Goal: Information Seeking & Learning: Find specific fact

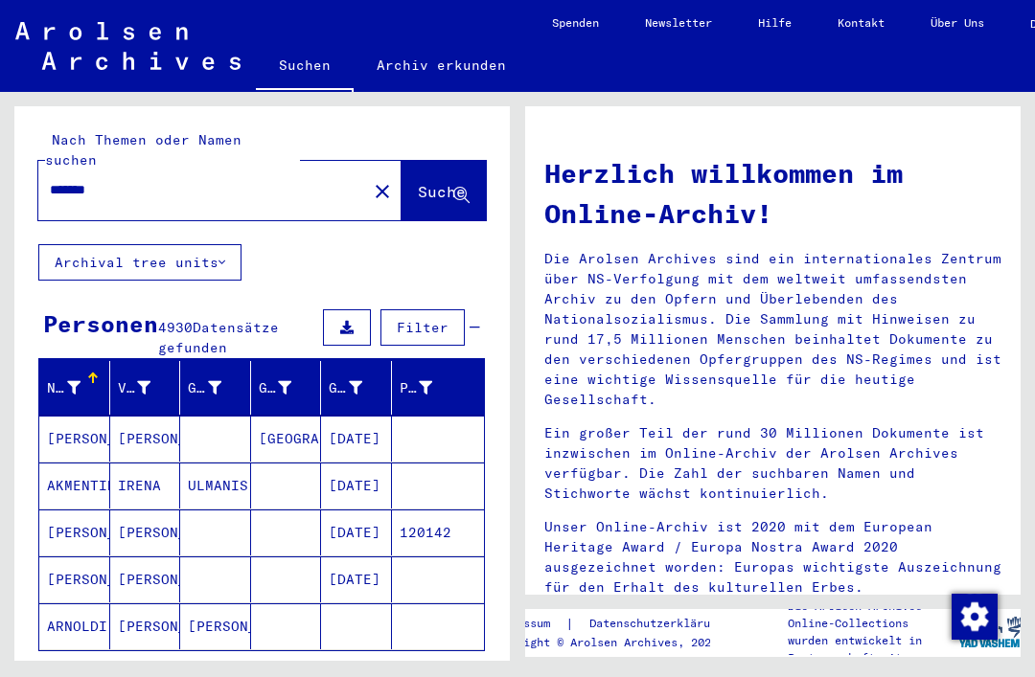
click at [48, 378] on div "Nachname" at bounding box center [64, 388] width 34 height 20
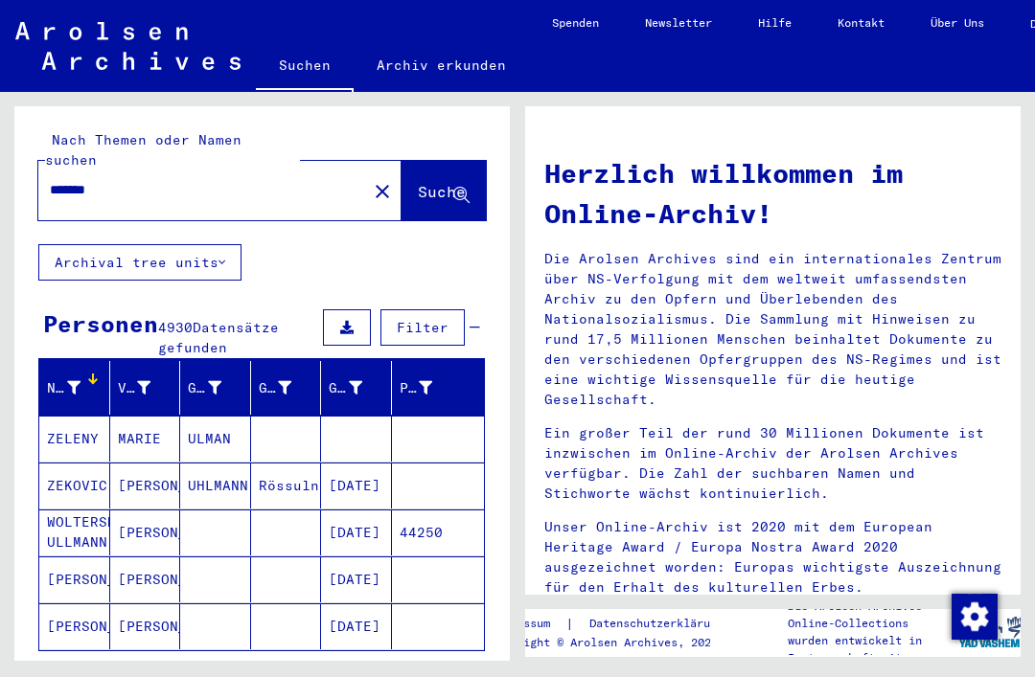
click at [79, 381] on icon at bounding box center [73, 387] width 13 height 13
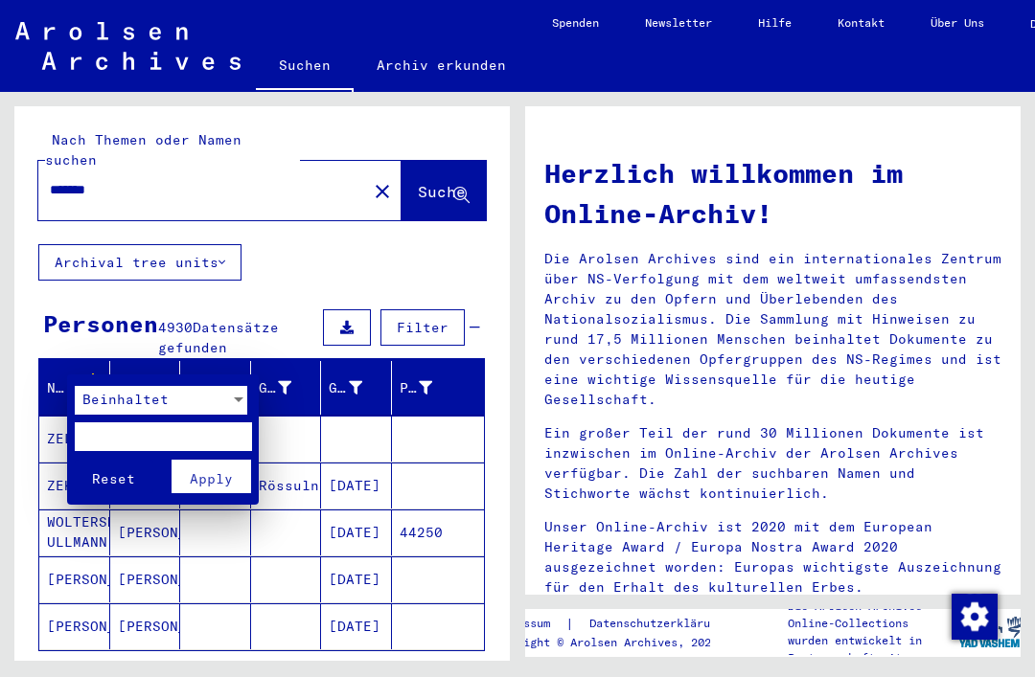
click at [217, 425] on input "text" at bounding box center [163, 437] width 177 height 29
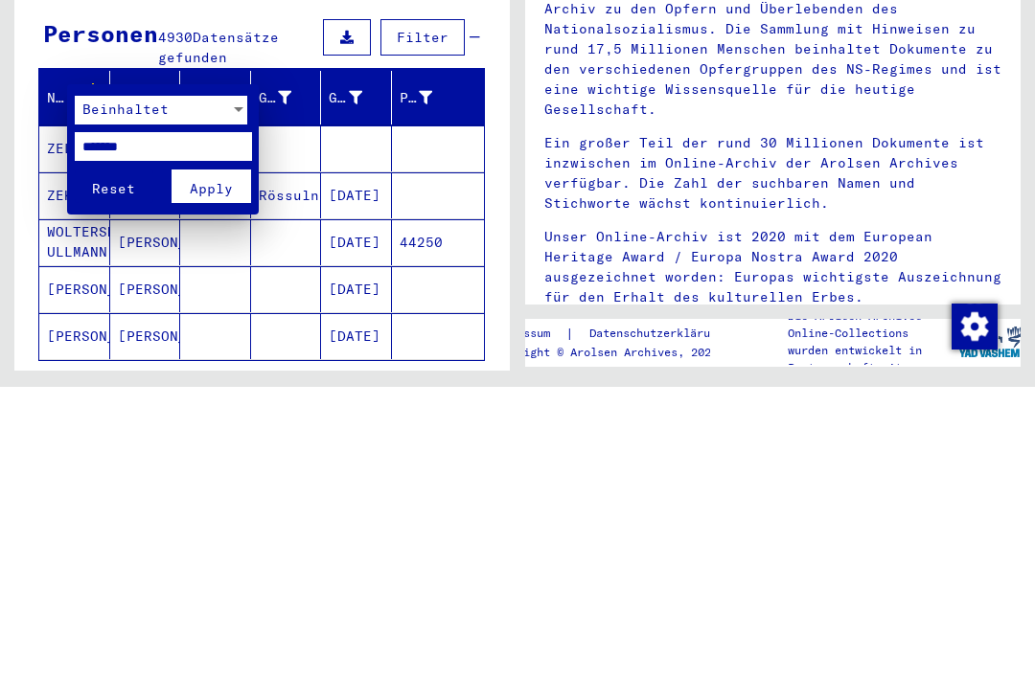
type input "*******"
click at [236, 460] on button "Apply" at bounding box center [212, 477] width 80 height 34
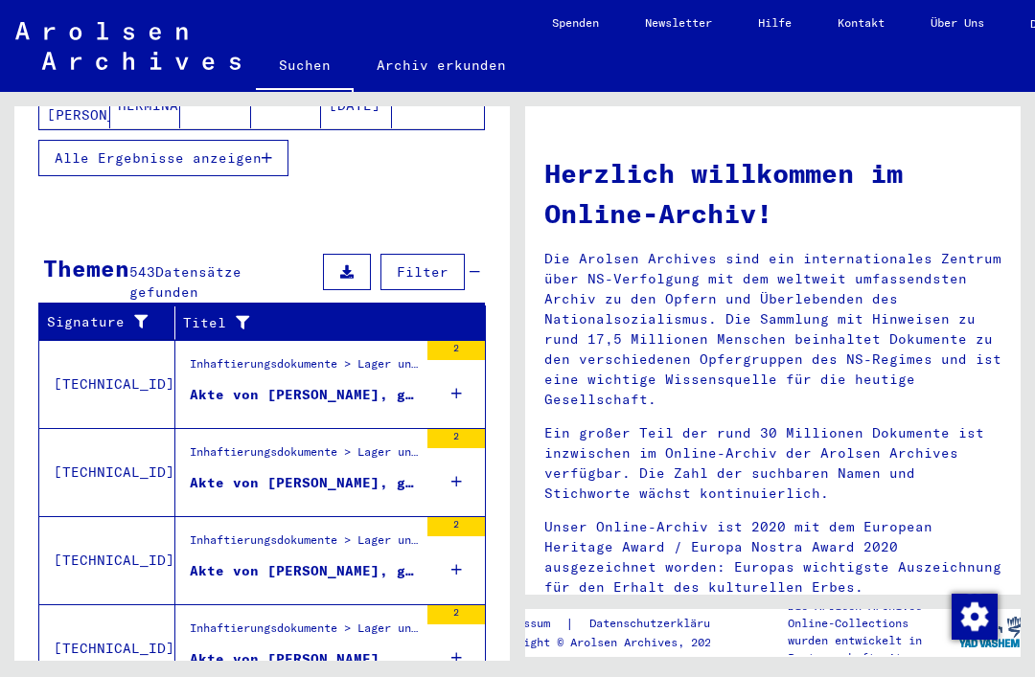
scroll to position [522, 0]
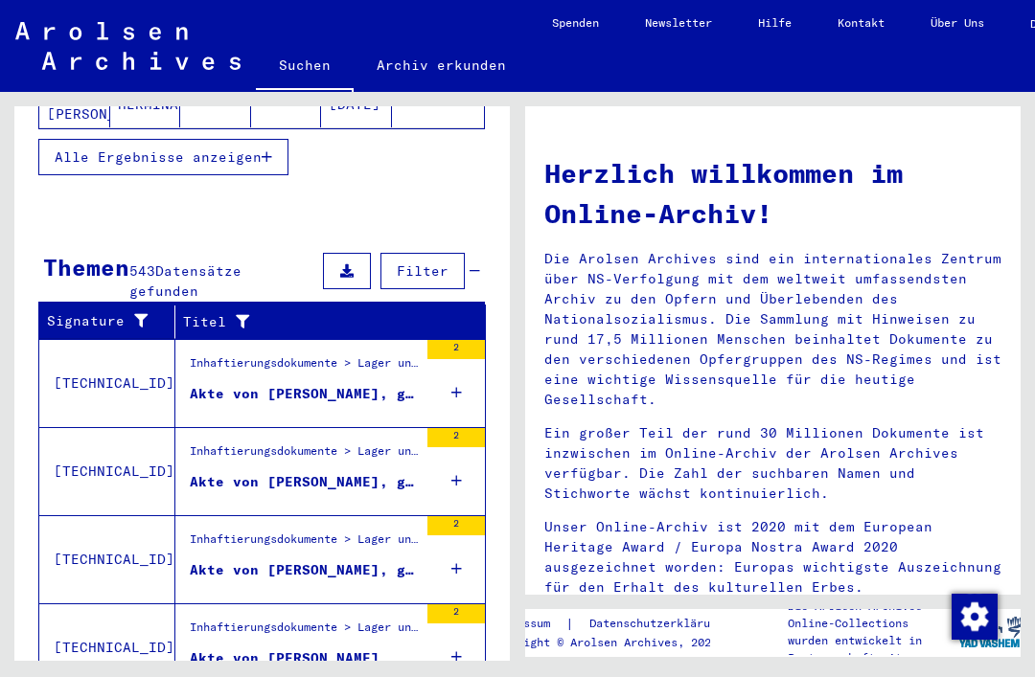
click at [427, 263] on span "Filter" at bounding box center [423, 271] width 52 height 17
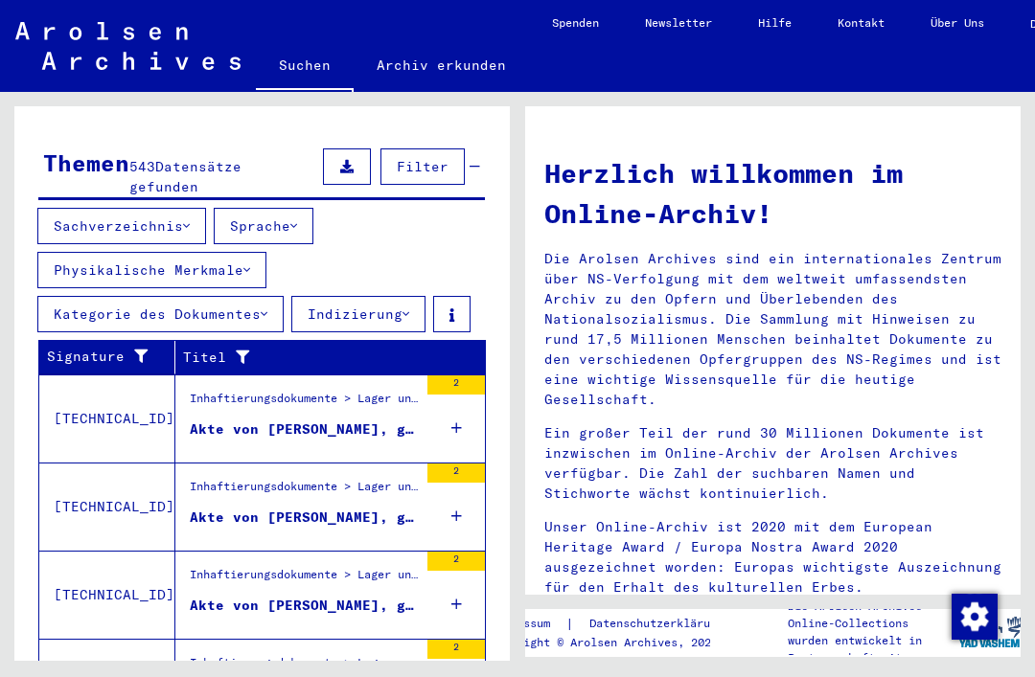
scroll to position [630, 0]
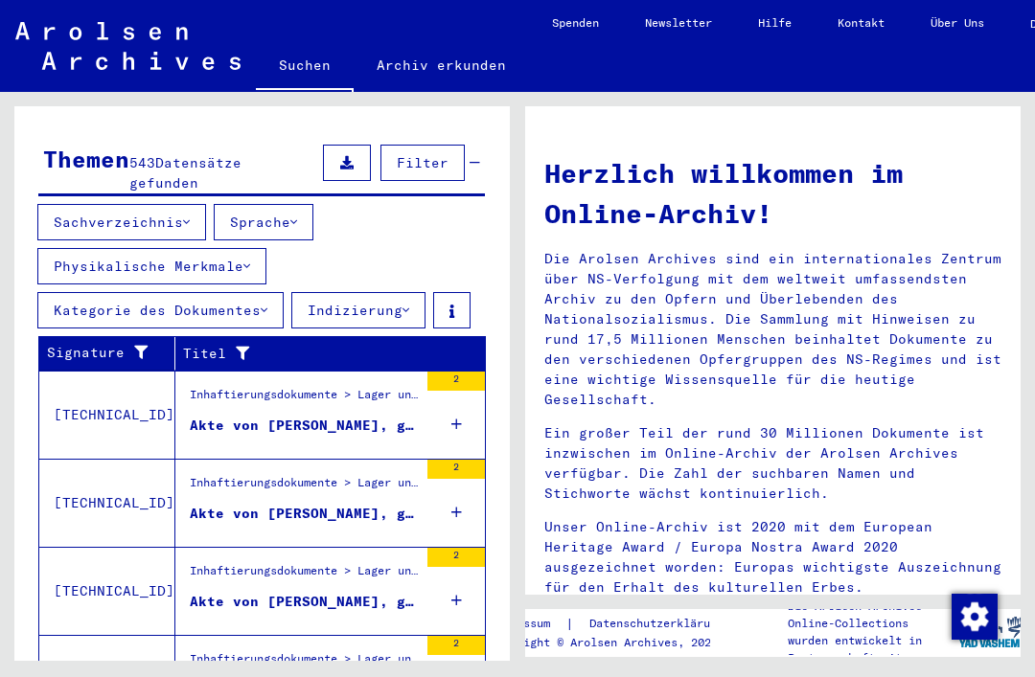
click at [401, 292] on button "Indizierung" at bounding box center [358, 310] width 134 height 36
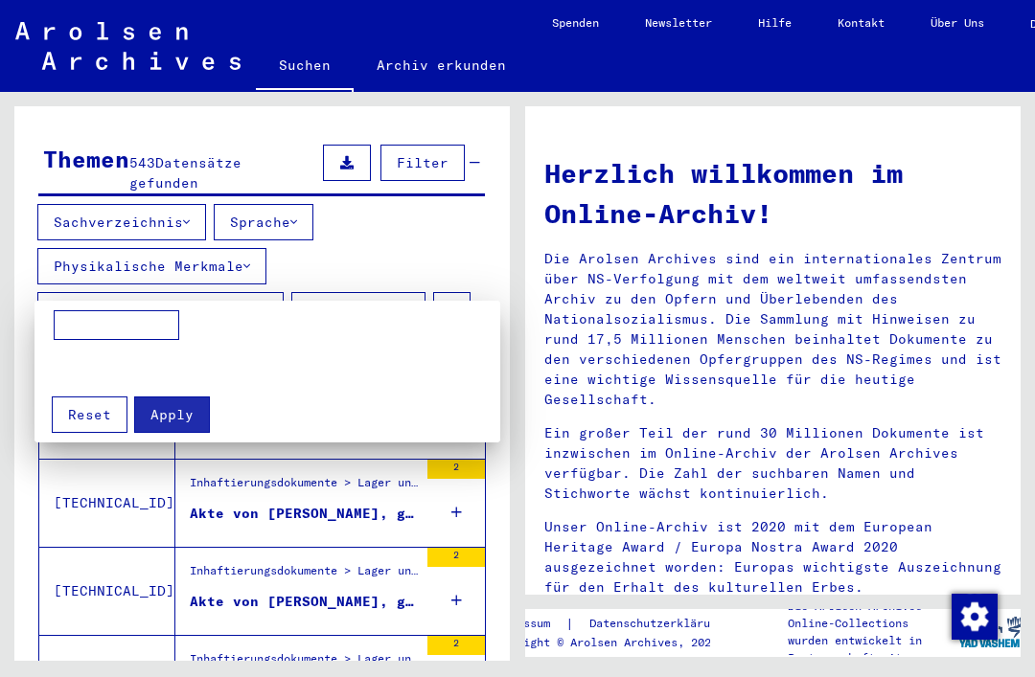
click at [404, 281] on div at bounding box center [517, 338] width 1035 height 677
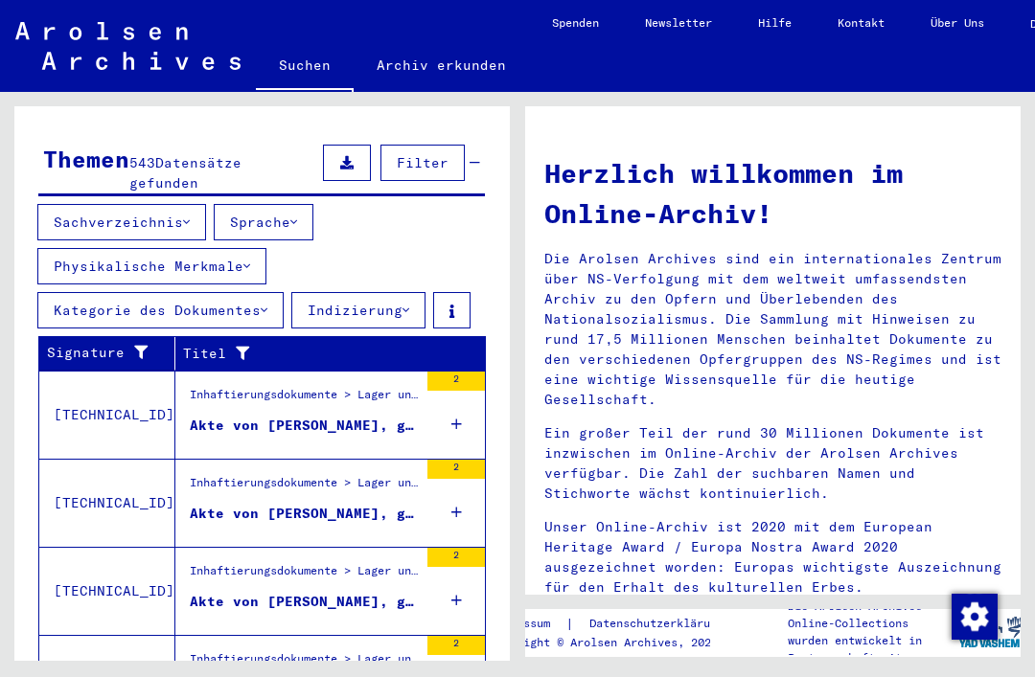
click at [455, 292] on button at bounding box center [451, 310] width 37 height 36
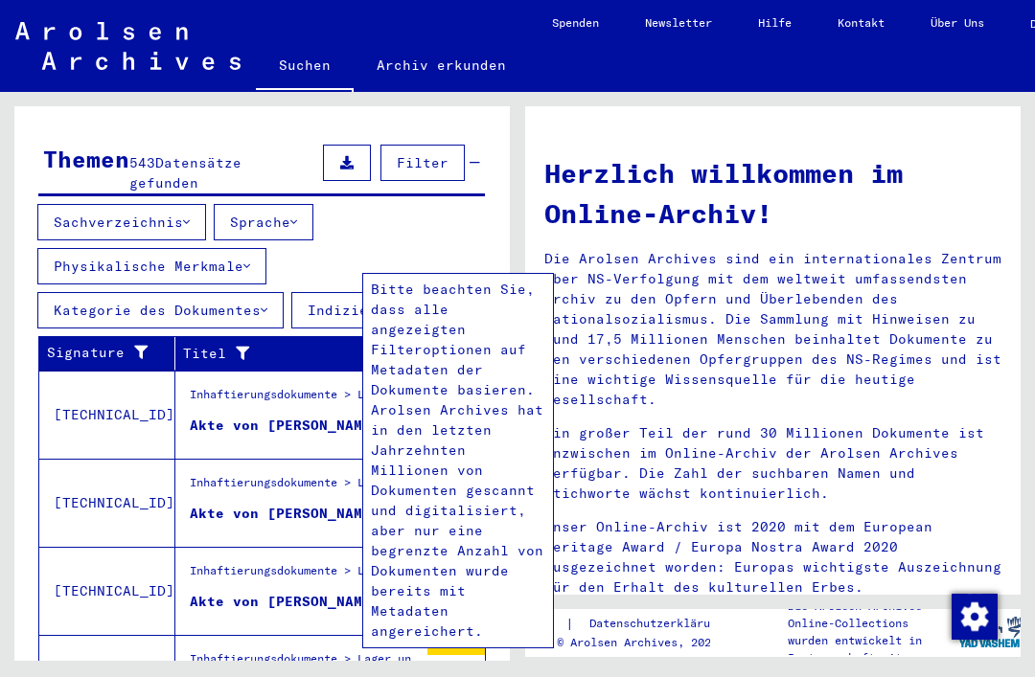
click at [458, 217] on div "Sachverzeichnis Sprache Physikalische Merkmale Kategorie des Dokumentes Indizie…" at bounding box center [261, 270] width 495 height 132
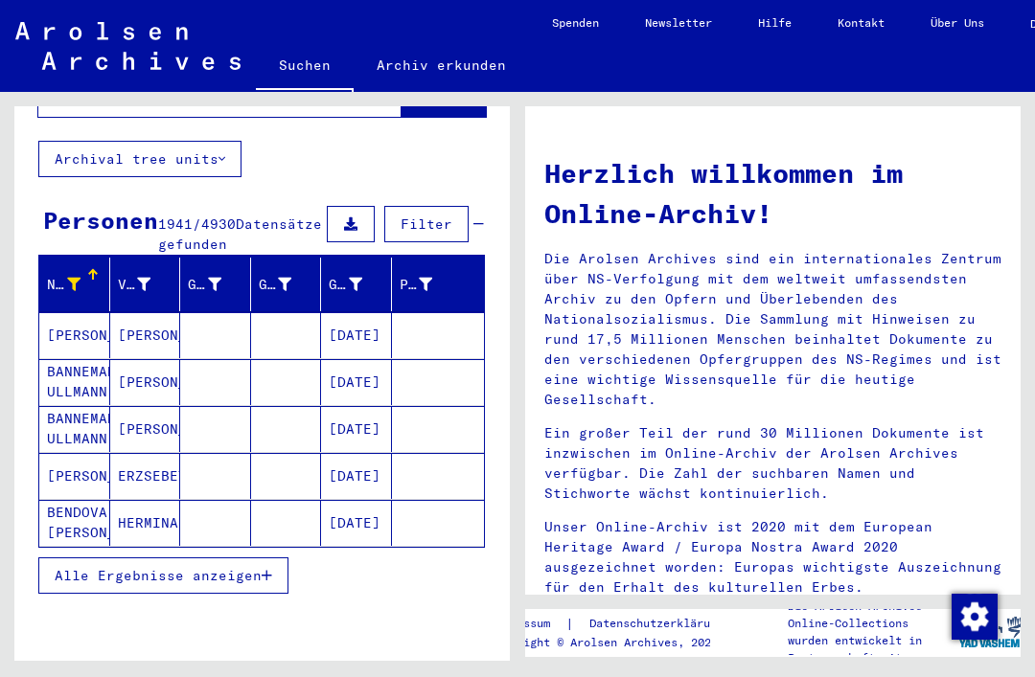
scroll to position [116, 0]
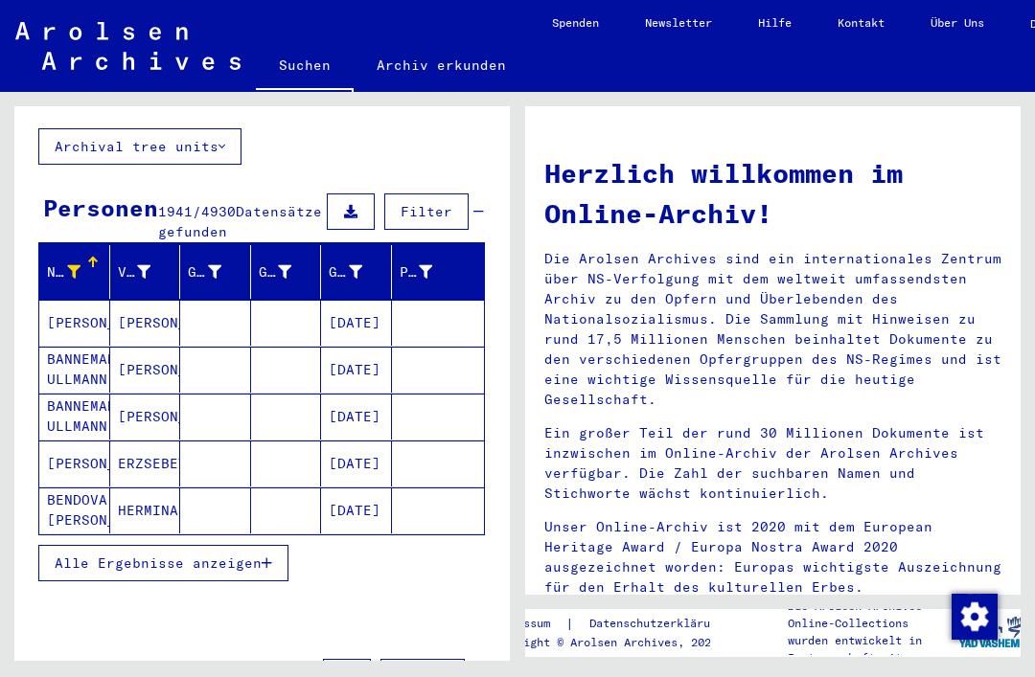
click at [252, 555] on span "Alle Ergebnisse anzeigen" at bounding box center [158, 563] width 207 height 17
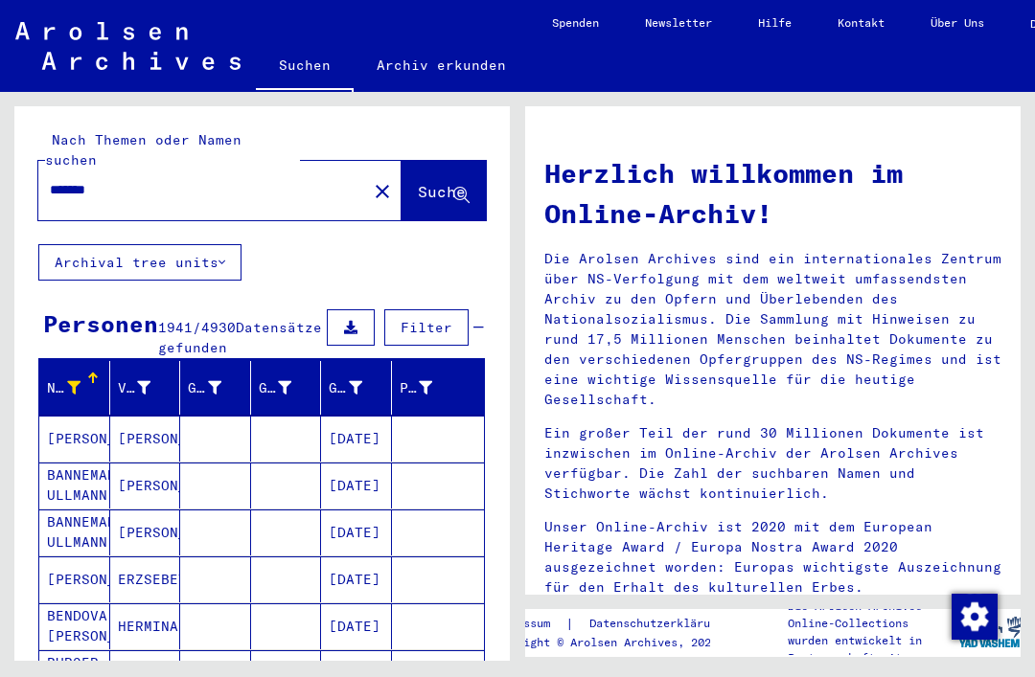
scroll to position [0, 0]
click at [296, 180] on input "*******" at bounding box center [197, 190] width 294 height 20
click at [431, 183] on span "Suche" at bounding box center [444, 193] width 52 height 20
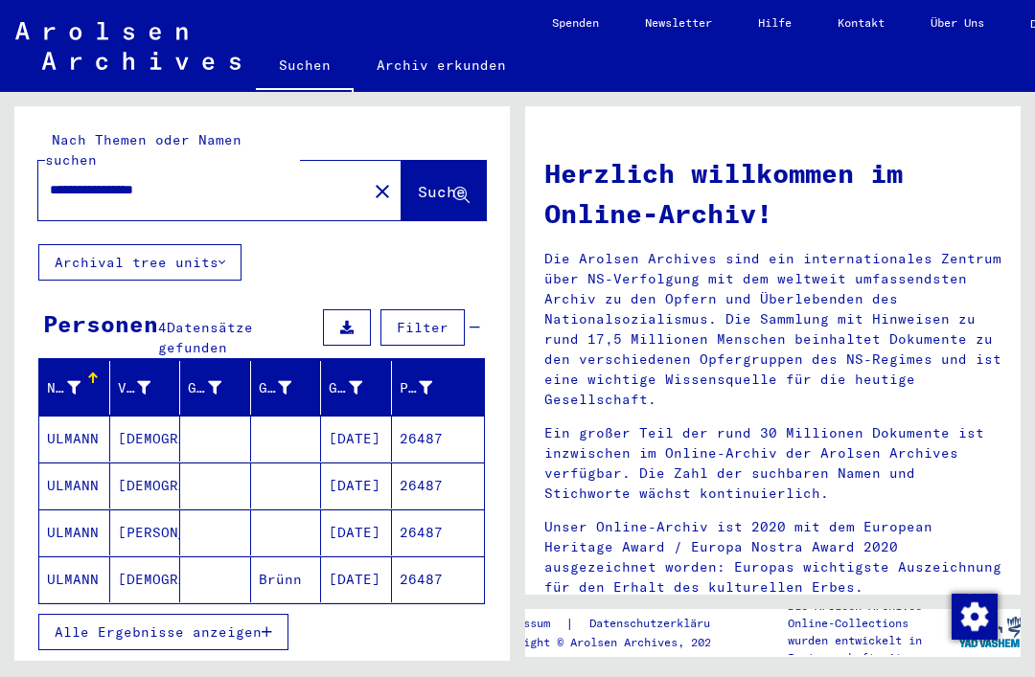
click at [252, 624] on span "Alle Ergebnisse anzeigen" at bounding box center [158, 632] width 207 height 17
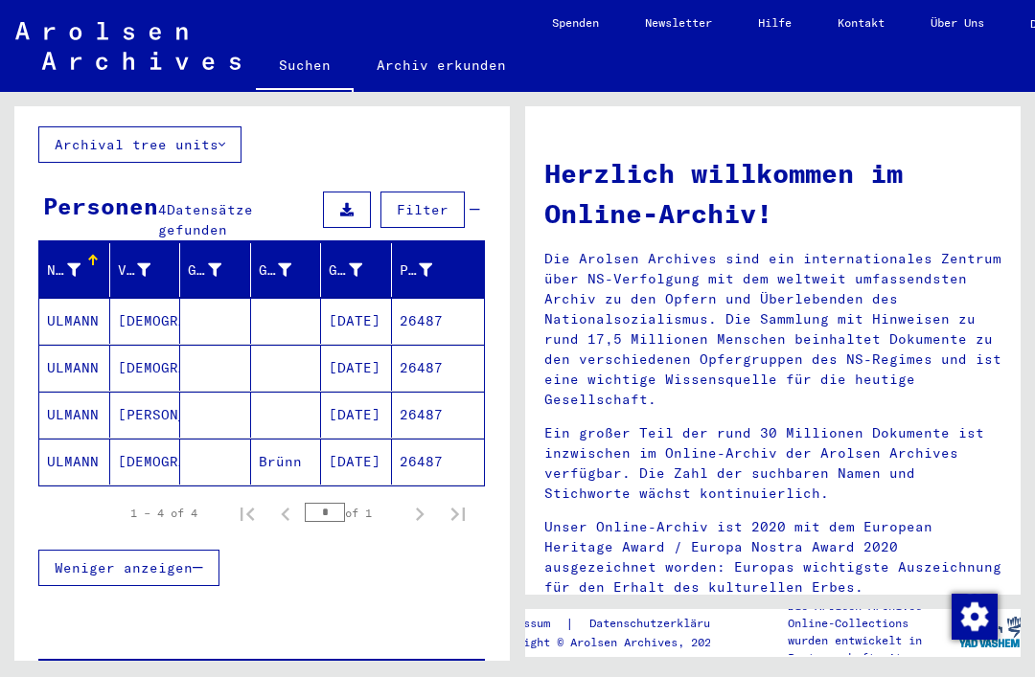
scroll to position [138, 0]
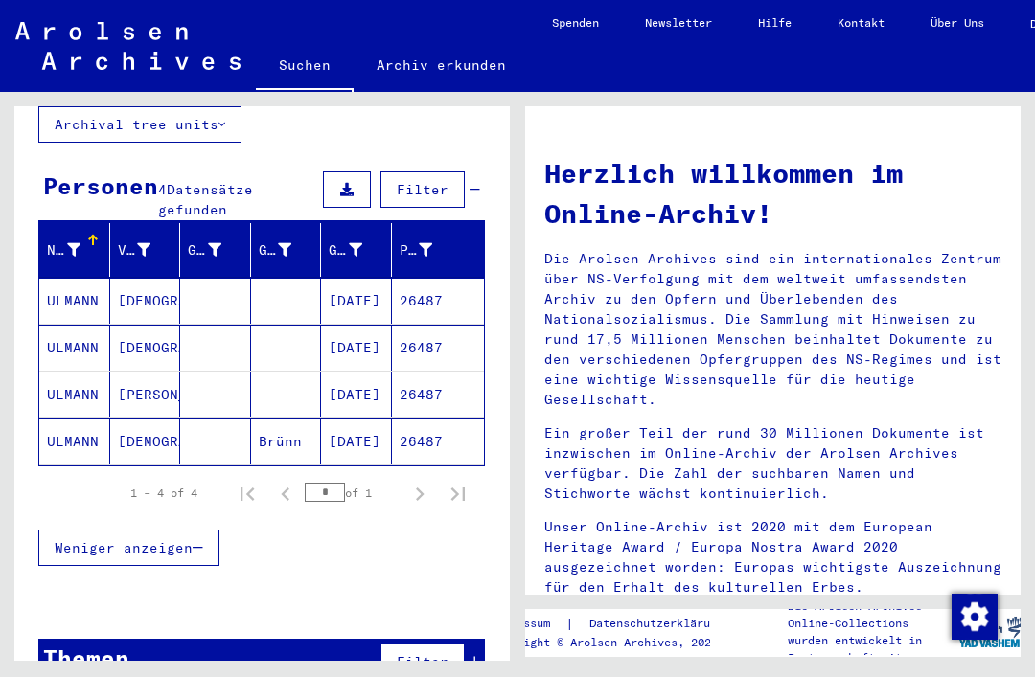
click at [59, 286] on mat-cell "ULMANN" at bounding box center [74, 301] width 71 height 46
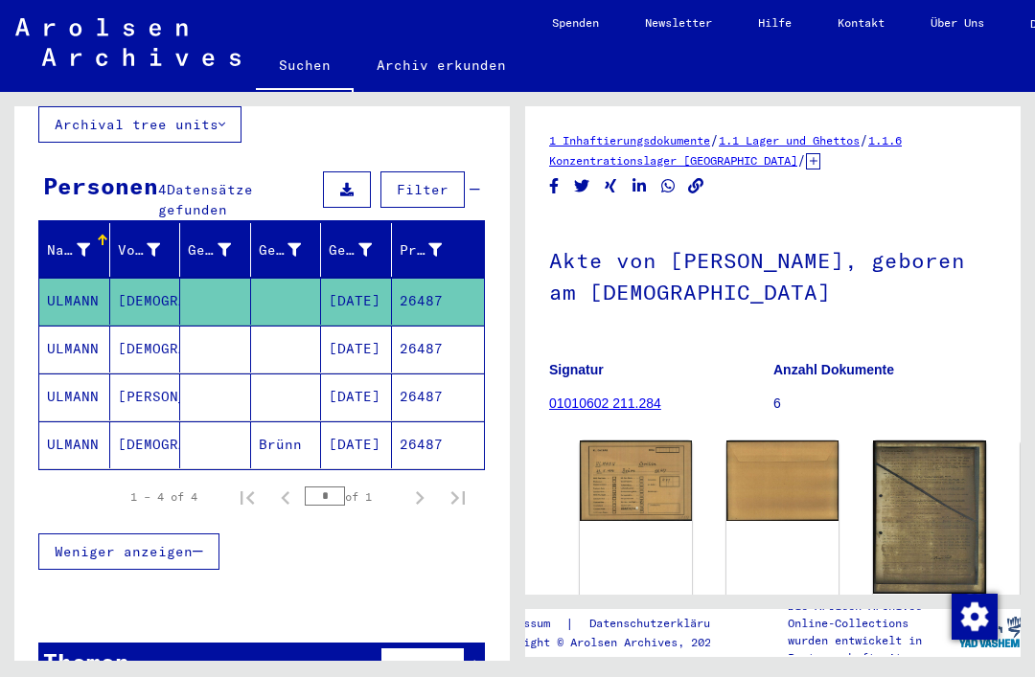
click at [608, 457] on img at bounding box center [636, 481] width 112 height 80
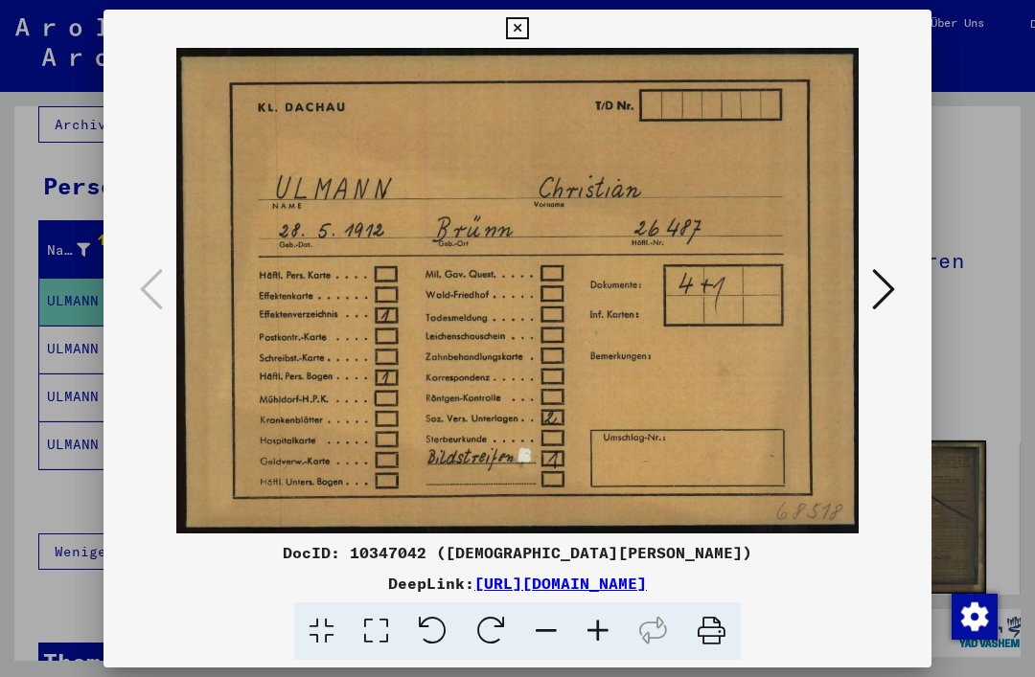
click at [886, 296] on icon at bounding box center [883, 289] width 23 height 46
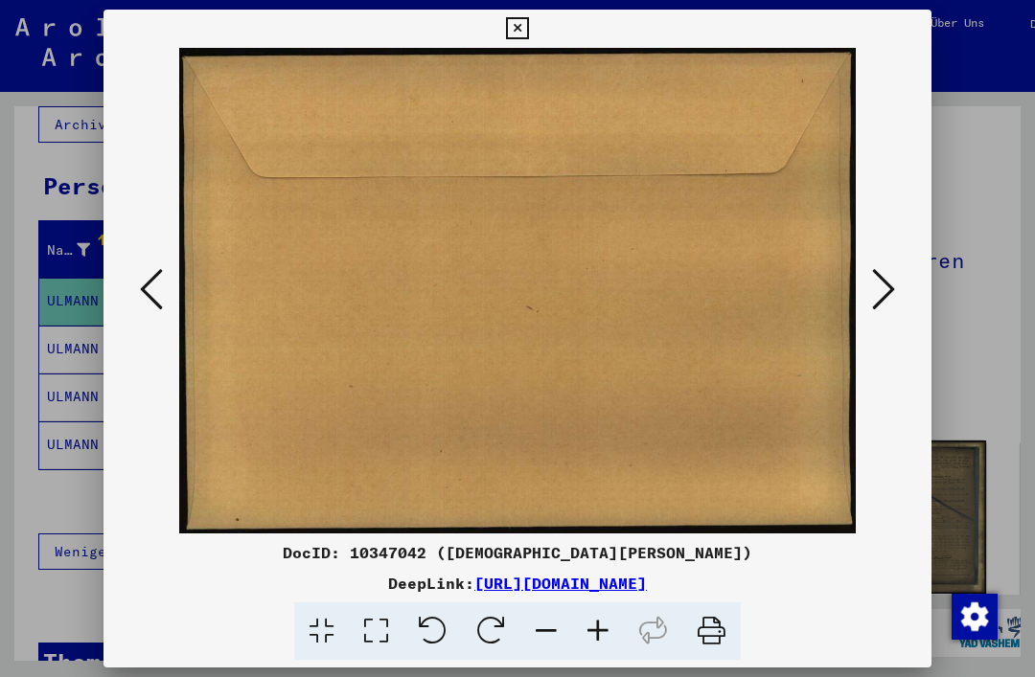
click at [889, 288] on icon at bounding box center [883, 289] width 23 height 46
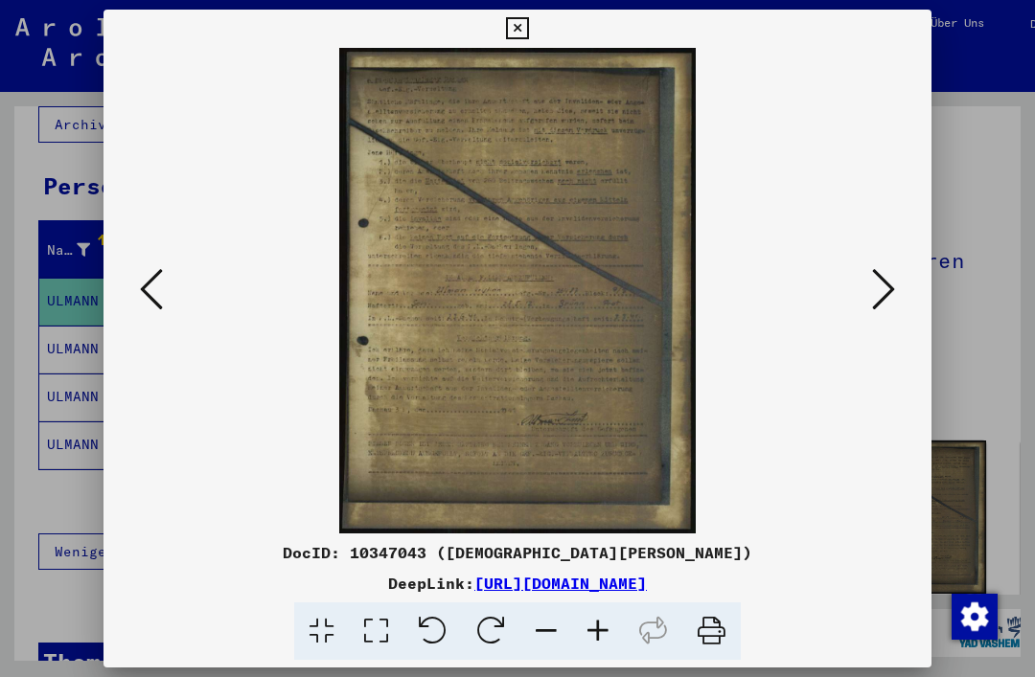
click at [881, 295] on icon at bounding box center [883, 289] width 23 height 46
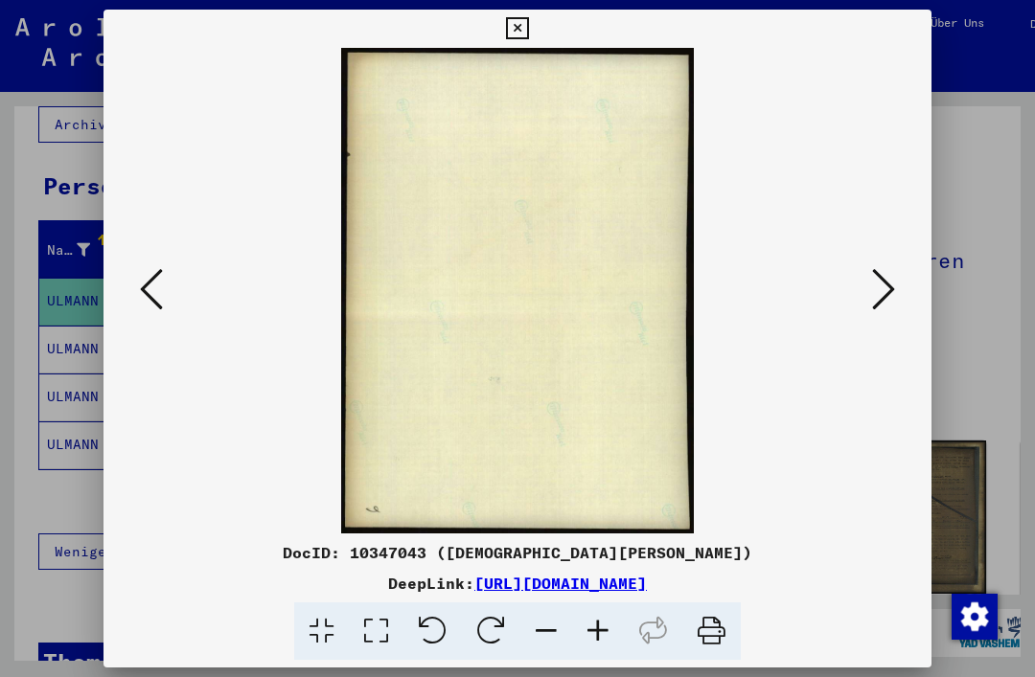
click at [888, 290] on icon at bounding box center [883, 289] width 23 height 46
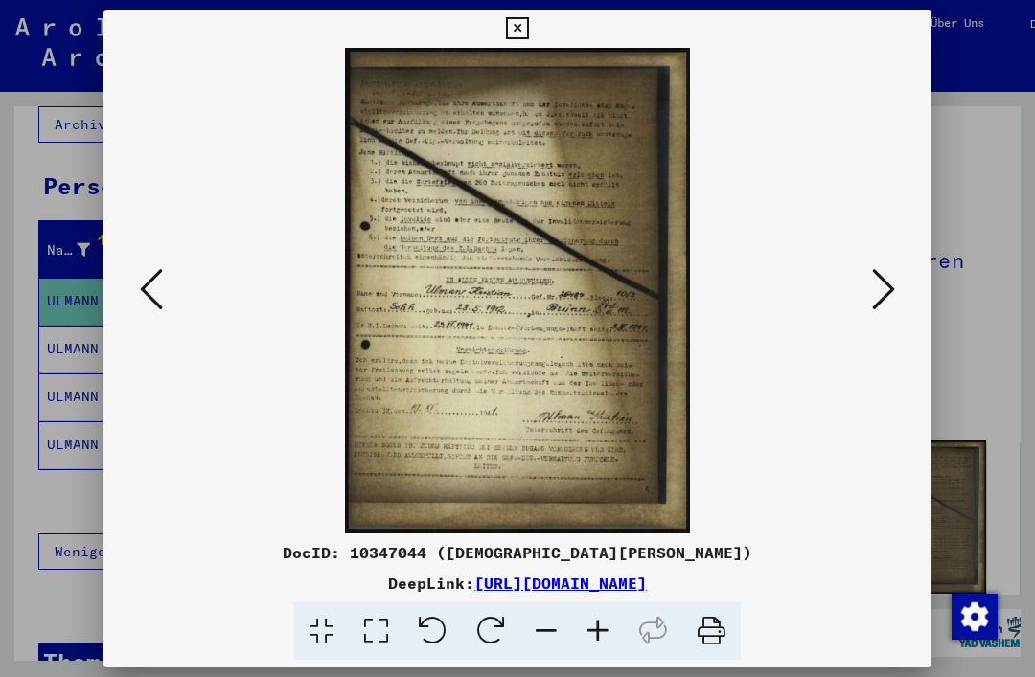
click at [879, 285] on icon at bounding box center [883, 289] width 23 height 46
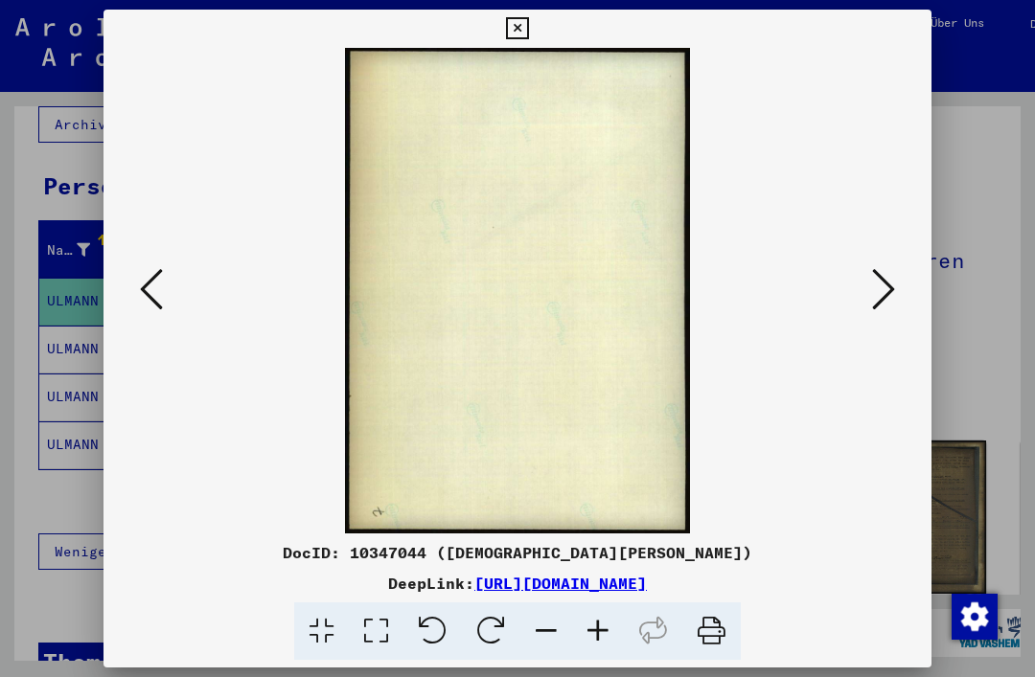
click at [881, 286] on icon at bounding box center [883, 289] width 23 height 46
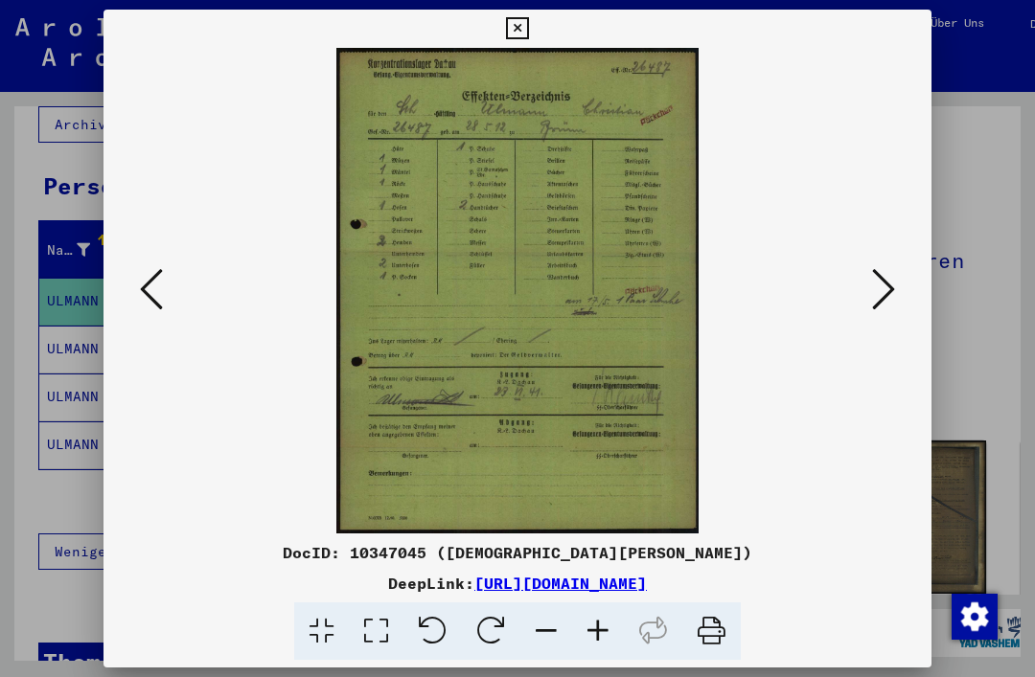
click at [884, 281] on icon at bounding box center [883, 289] width 23 height 46
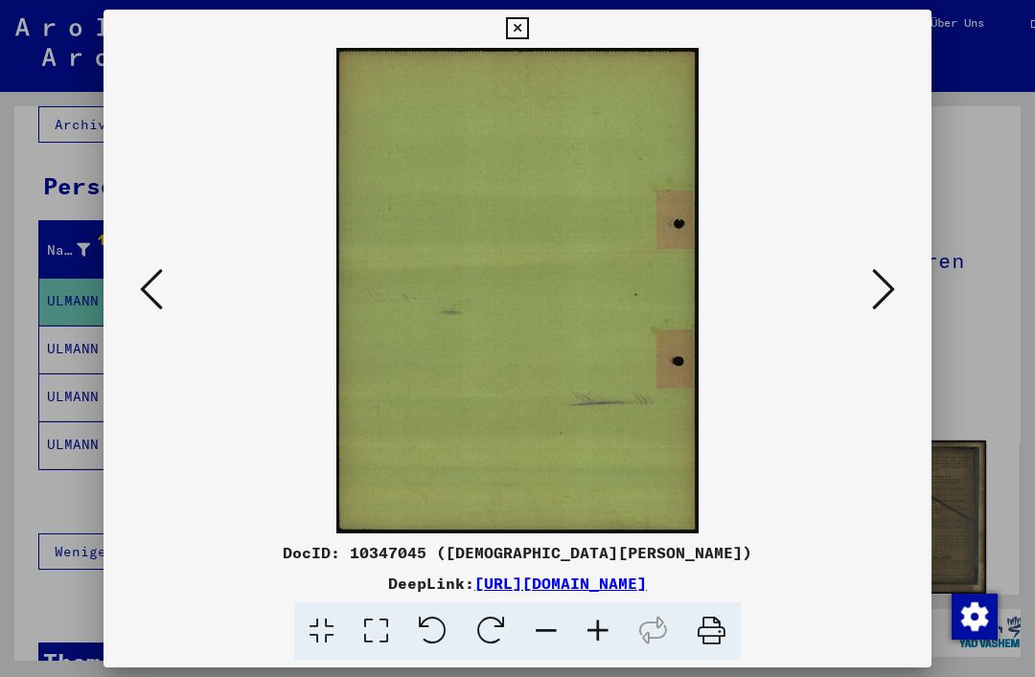
click at [885, 293] on icon at bounding box center [883, 289] width 23 height 46
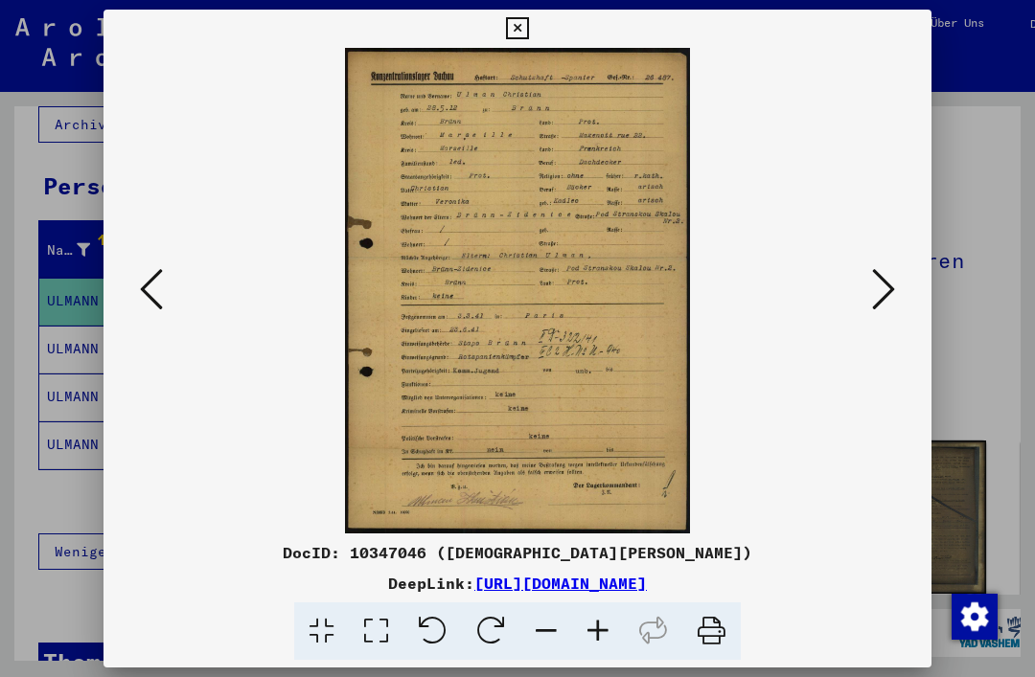
click at [885, 291] on icon at bounding box center [883, 289] width 23 height 46
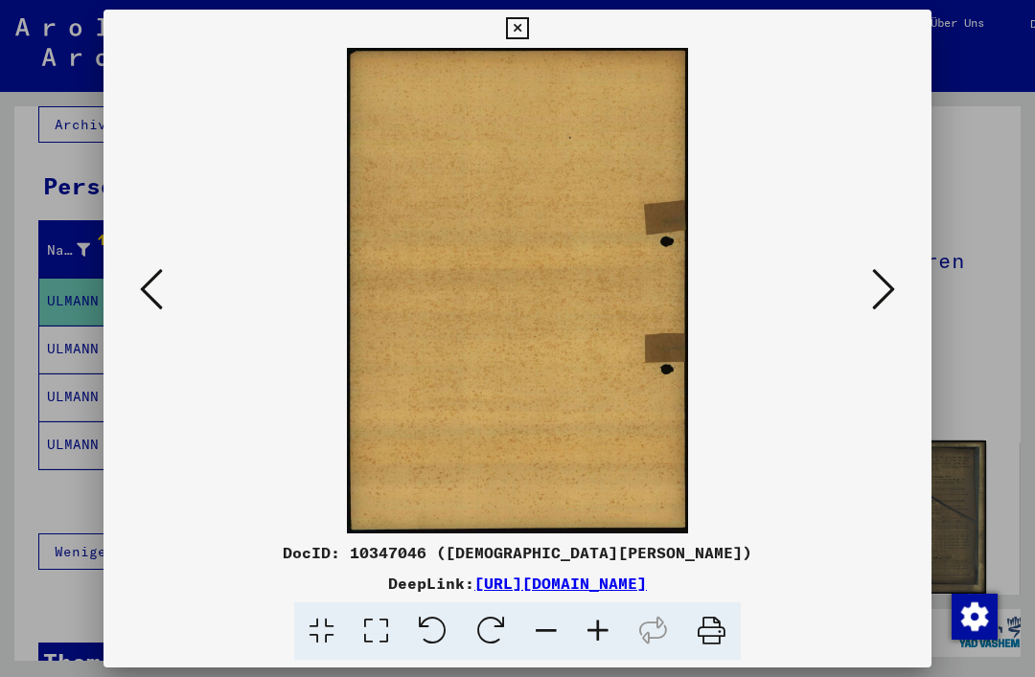
click at [887, 289] on icon at bounding box center [883, 289] width 23 height 46
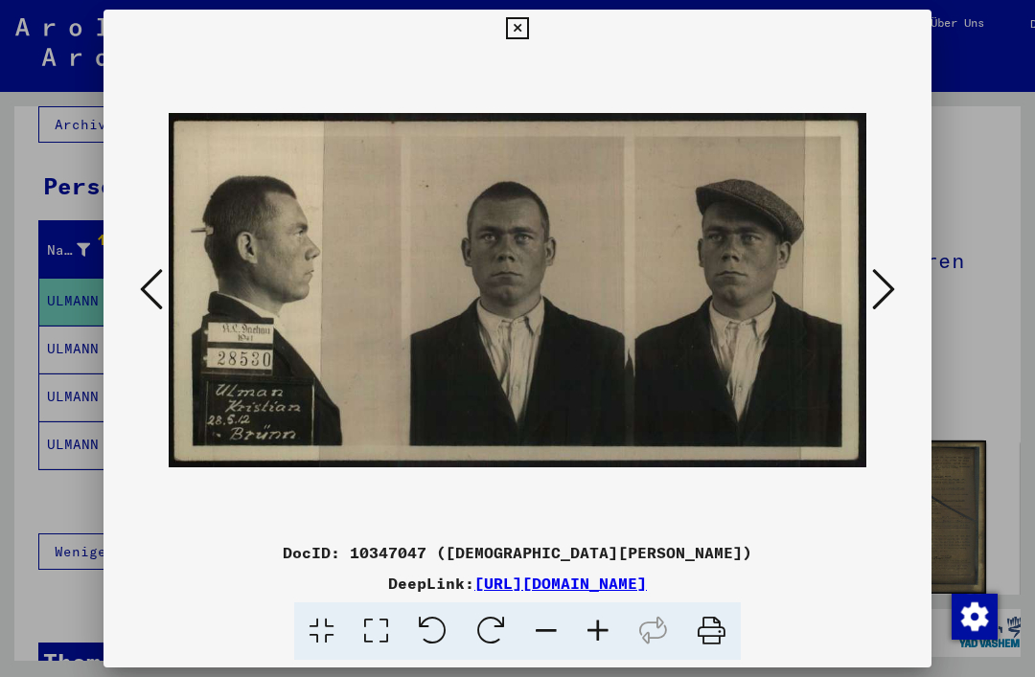
click at [882, 287] on icon at bounding box center [883, 289] width 23 height 46
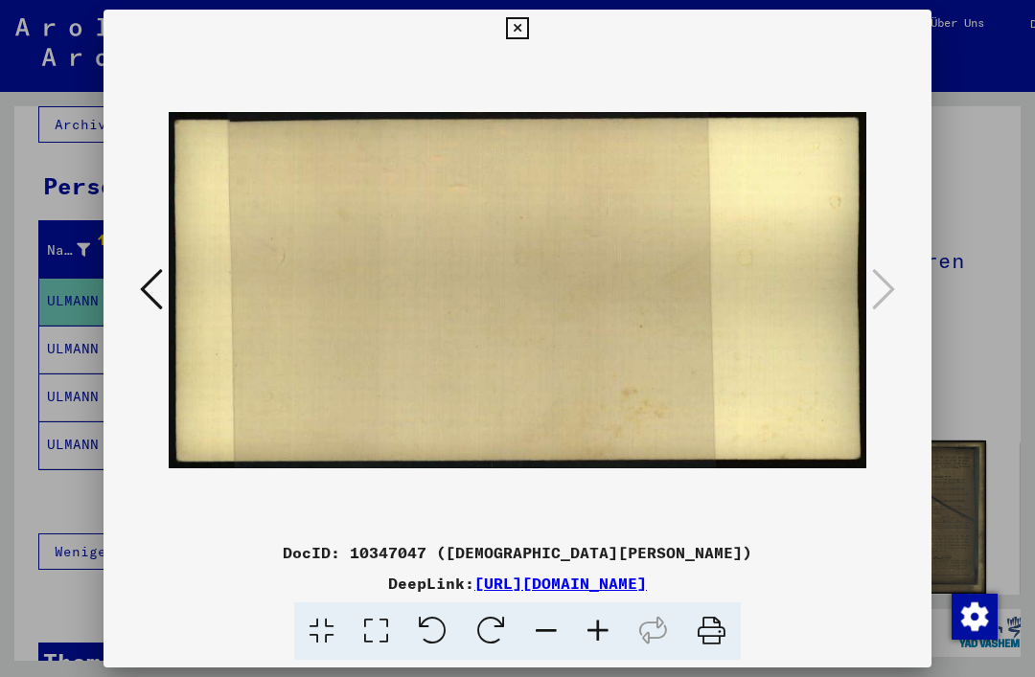
click at [528, 34] on icon at bounding box center [517, 28] width 22 height 23
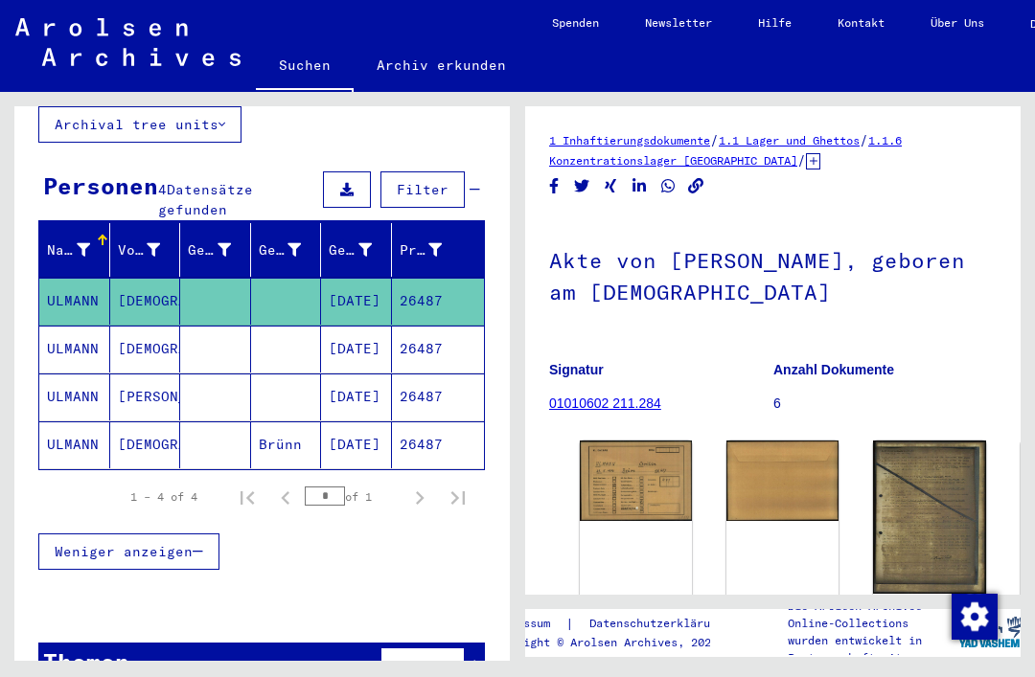
click at [142, 337] on mat-cell "[DEMOGRAPHIC_DATA]" at bounding box center [145, 349] width 71 height 47
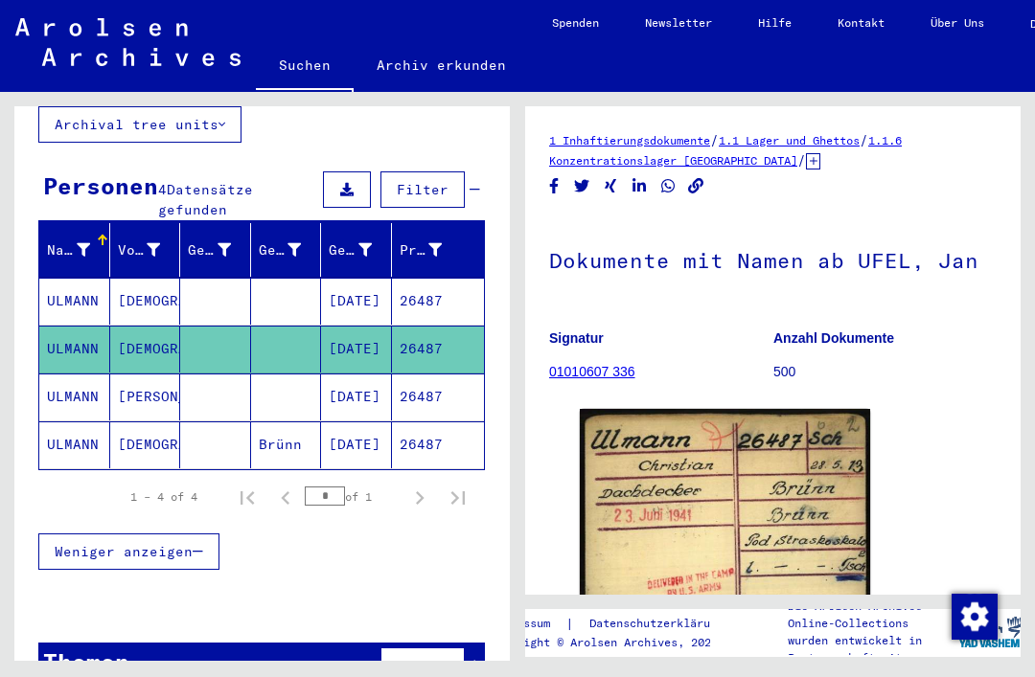
click at [146, 384] on mat-cell "[PERSON_NAME]" at bounding box center [145, 397] width 71 height 47
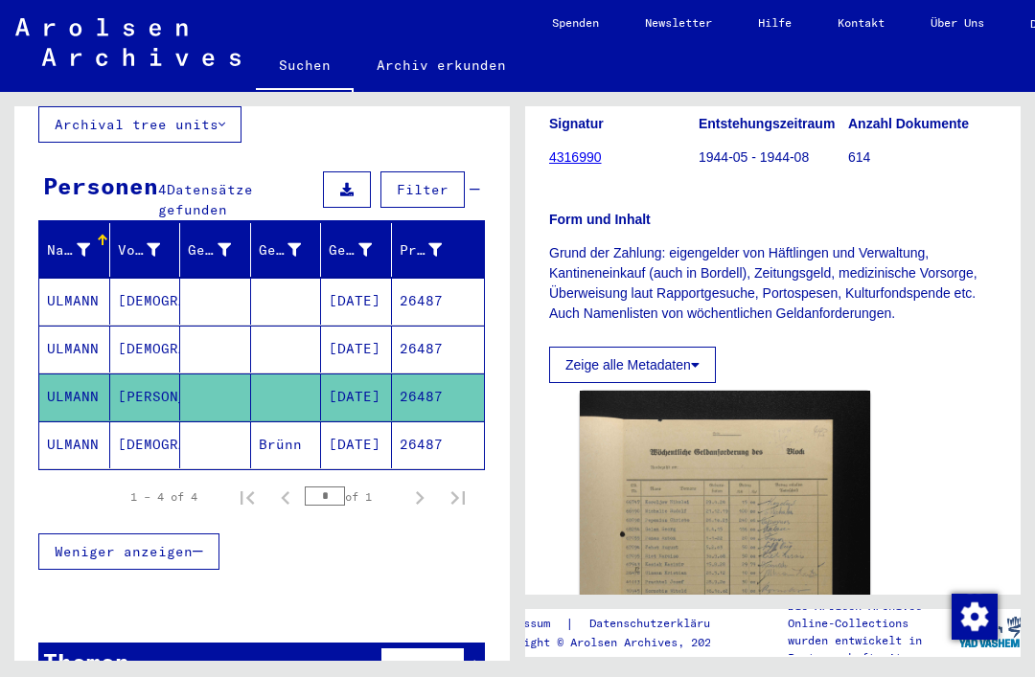
scroll to position [217, 0]
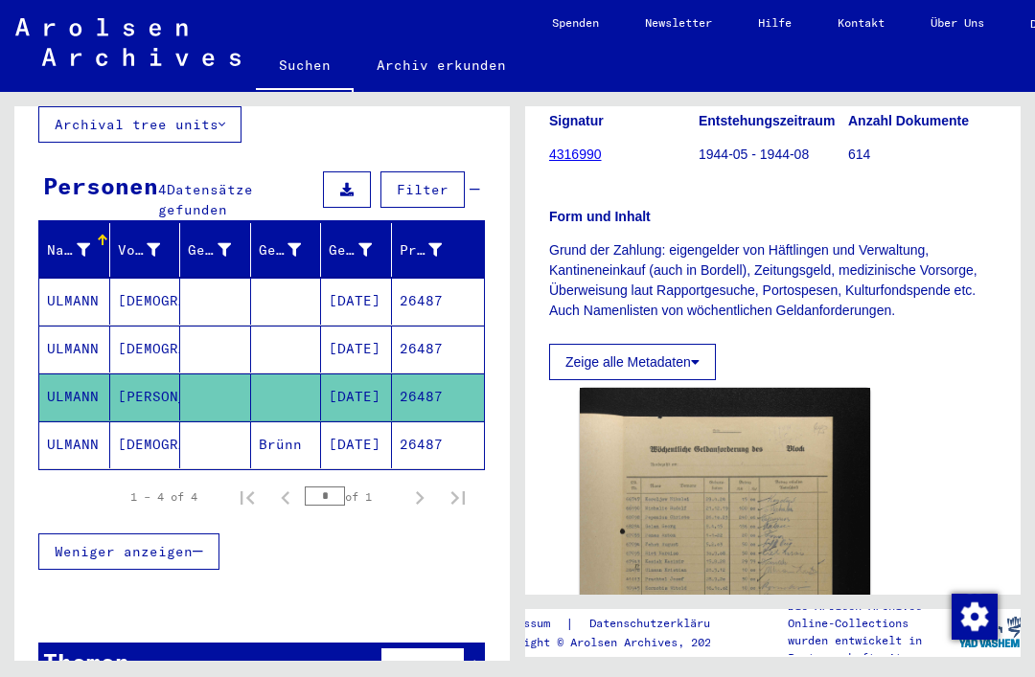
click at [796, 482] on img at bounding box center [725, 606] width 290 height 436
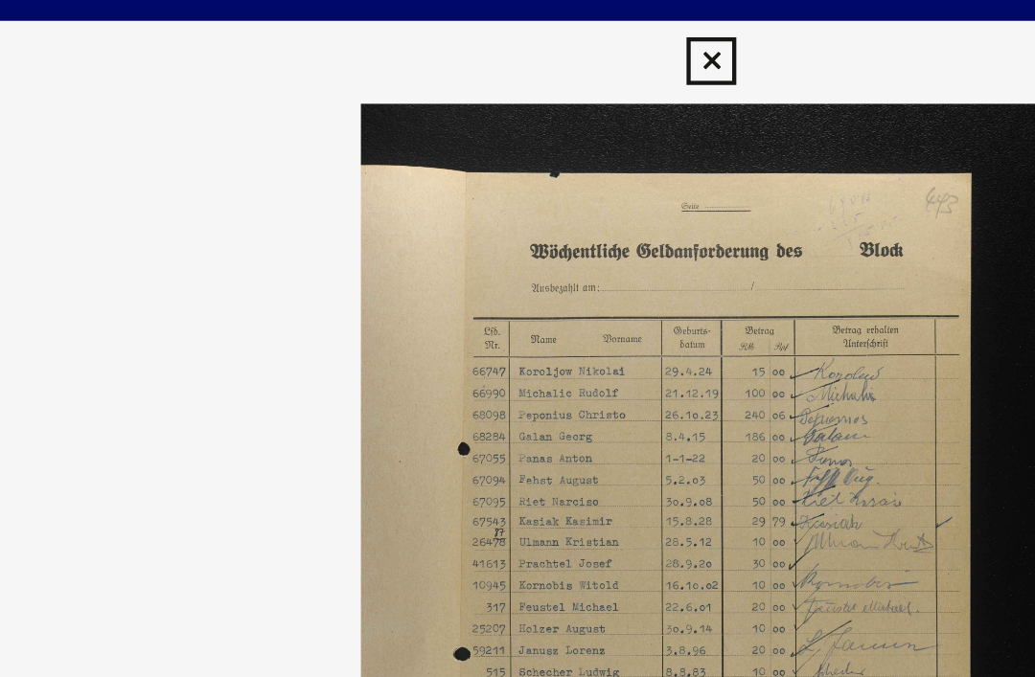
scroll to position [0, 0]
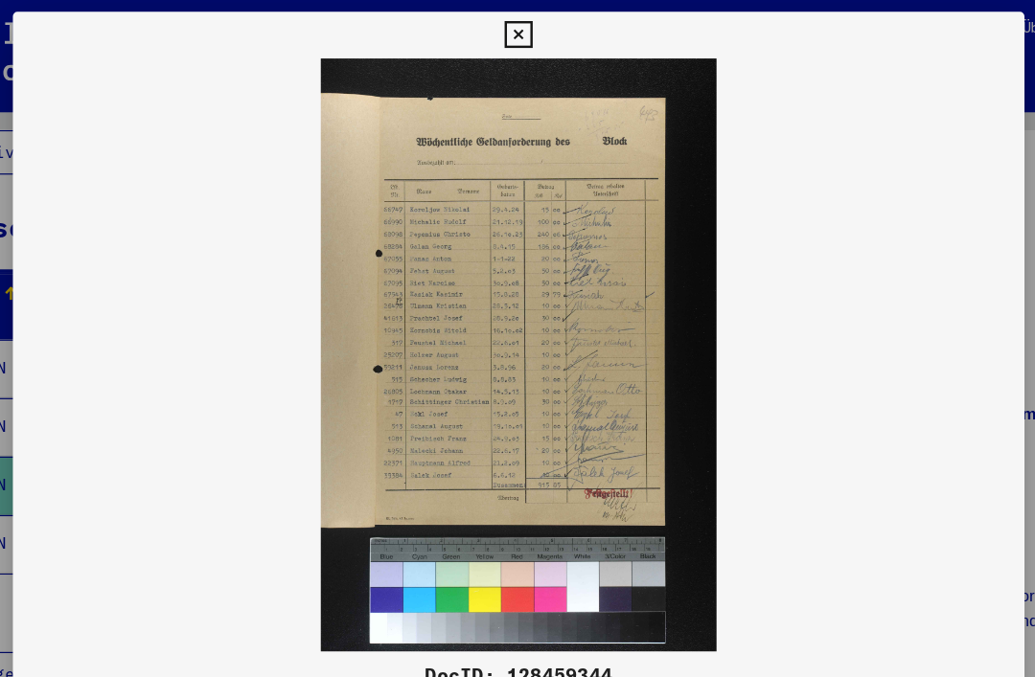
click at [528, 32] on icon at bounding box center [517, 28] width 22 height 23
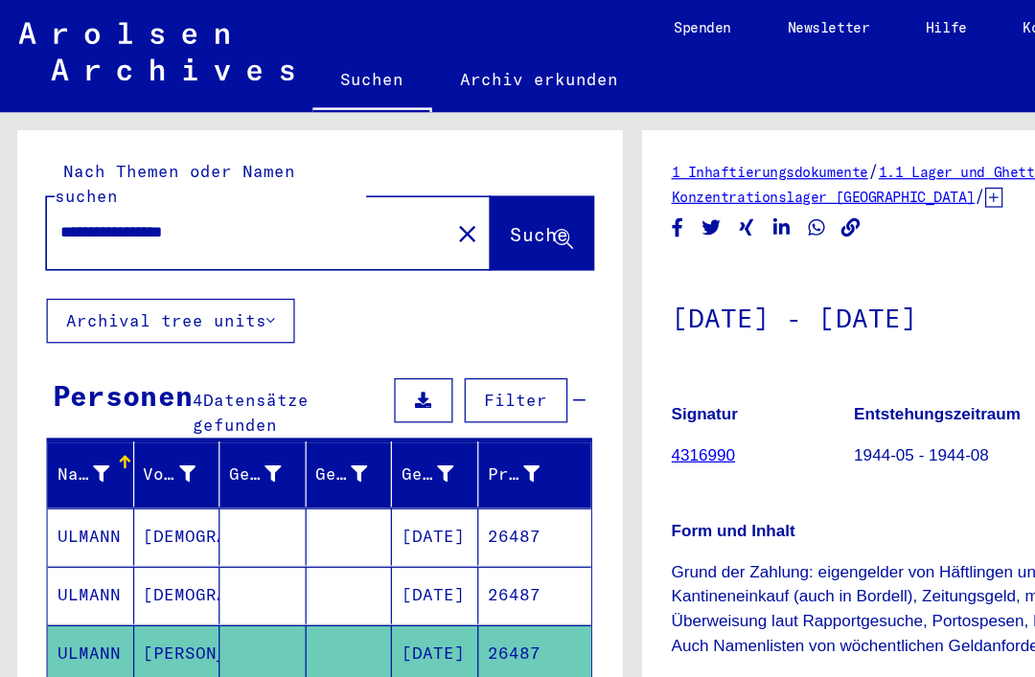
click at [276, 180] on input "**********" at bounding box center [203, 190] width 306 height 20
type input "**********"
click at [436, 182] on span "Suche" at bounding box center [442, 191] width 48 height 19
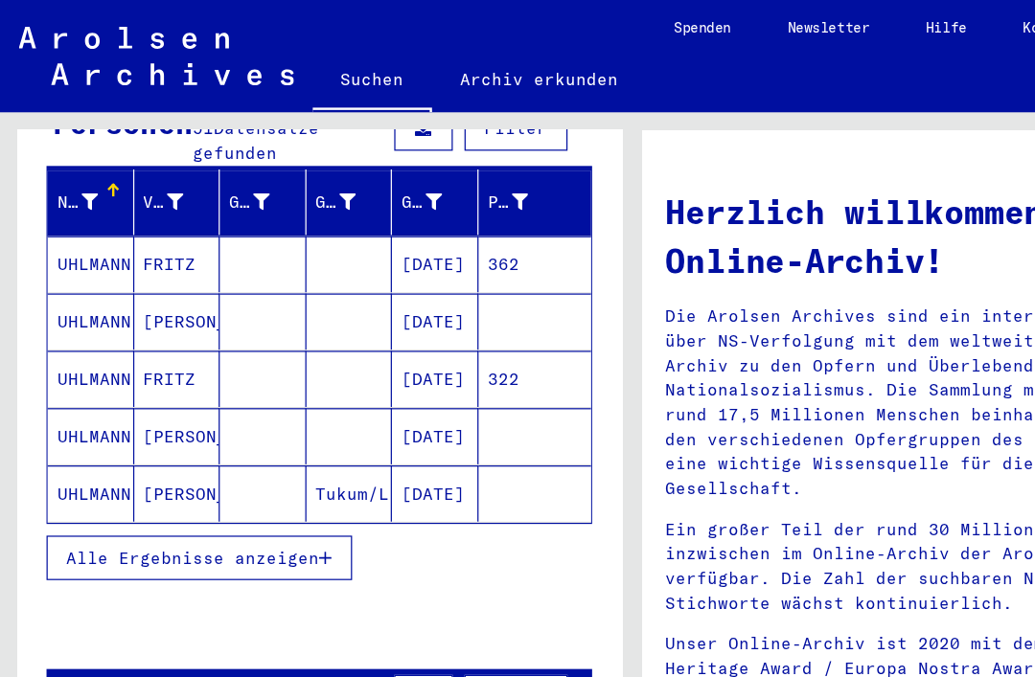
scroll to position [224, 0]
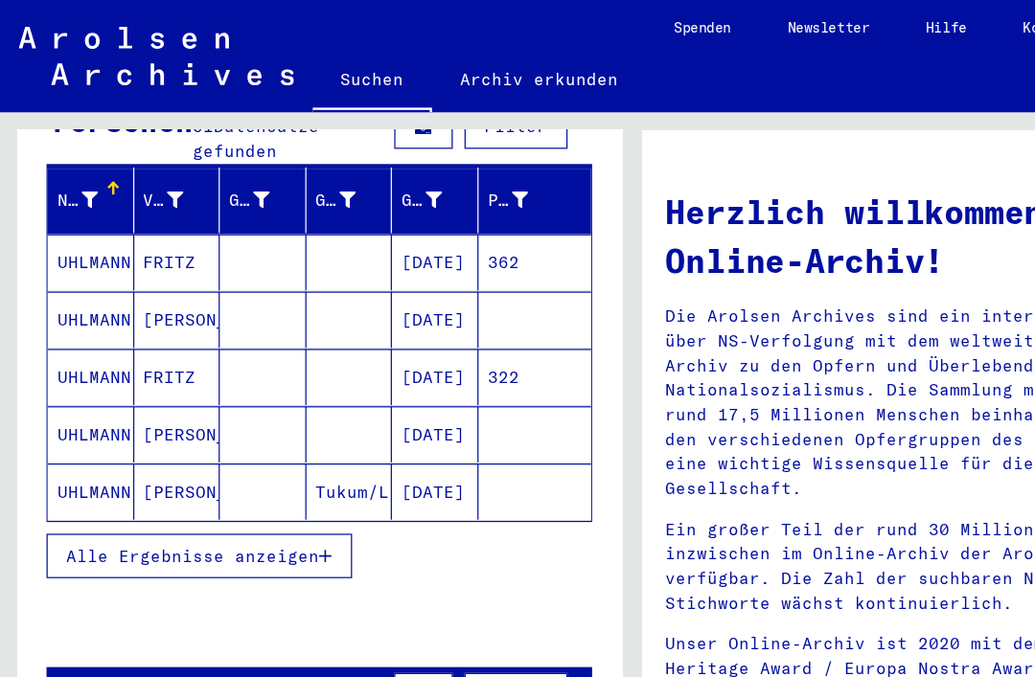
click at [223, 446] on span "Alle Ergebnisse anzeigen" at bounding box center [158, 454] width 207 height 17
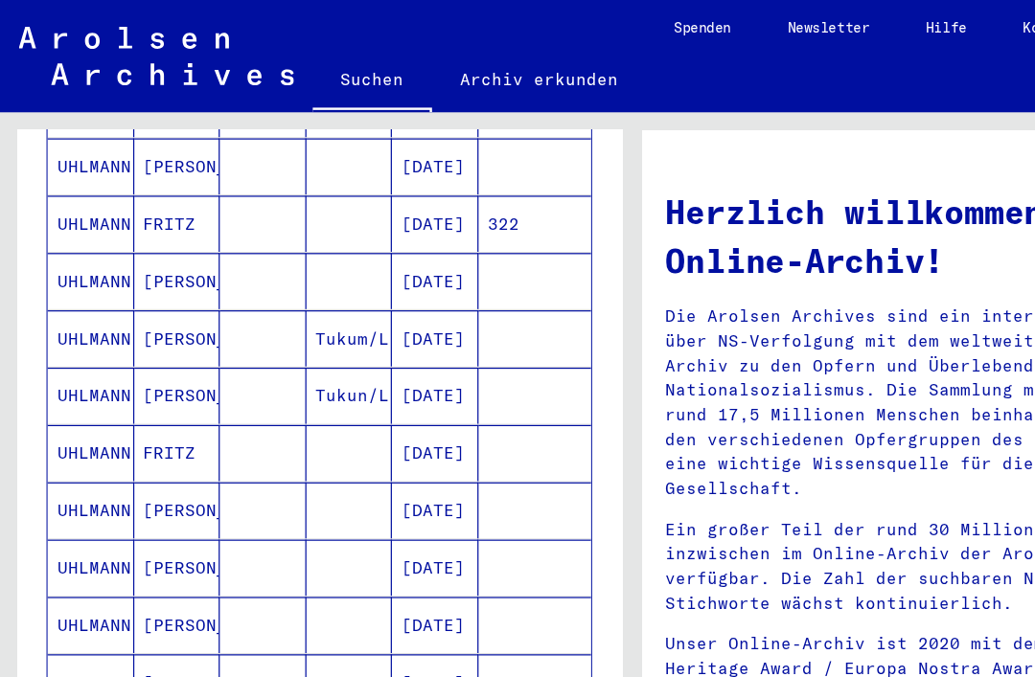
scroll to position [360, 0]
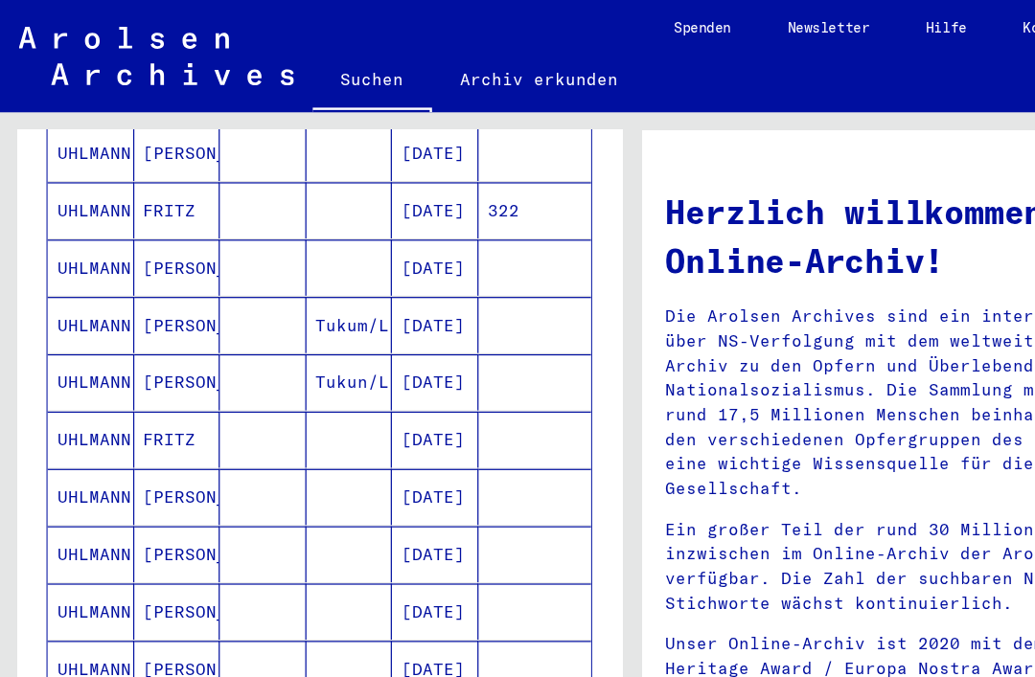
click at [446, 392] on mat-cell at bounding box center [438, 407] width 93 height 46
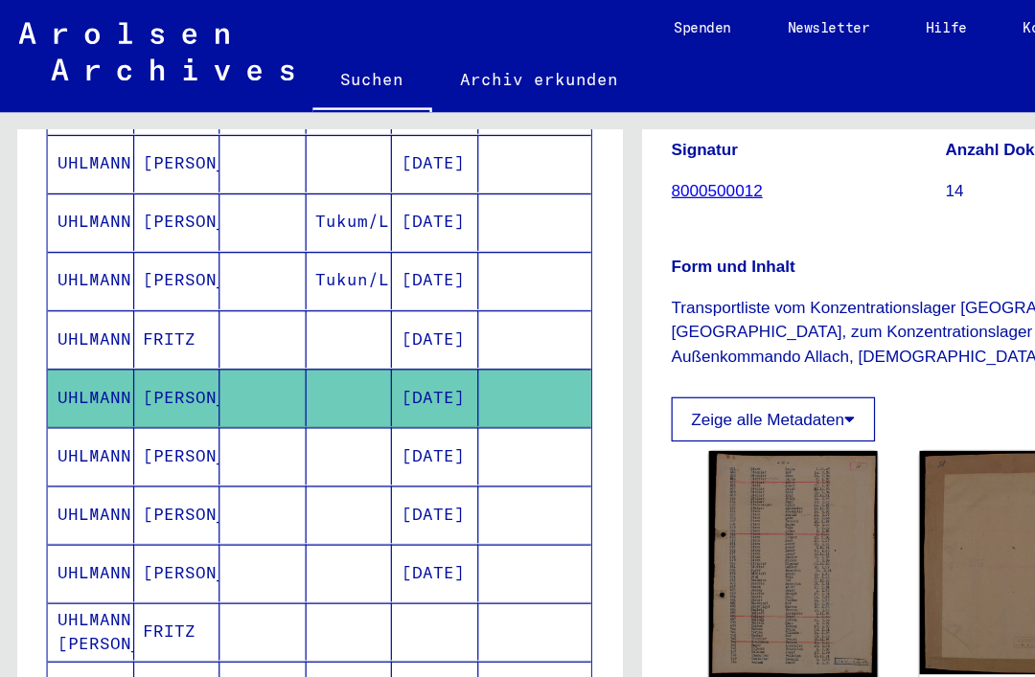
scroll to position [448, 0]
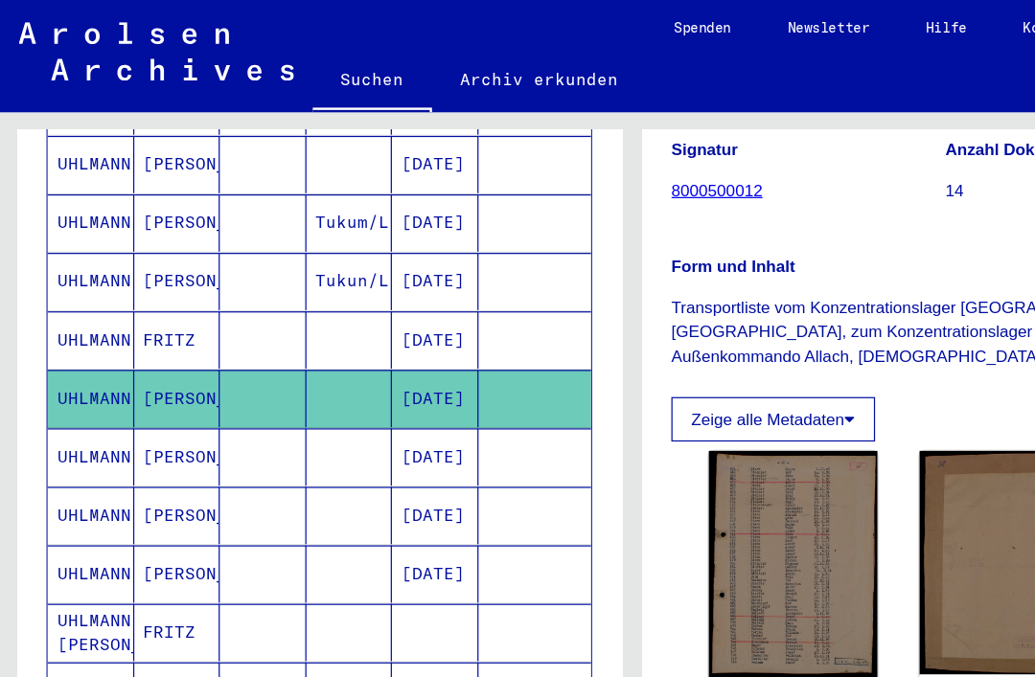
click at [653, 422] on img at bounding box center [649, 462] width 138 height 186
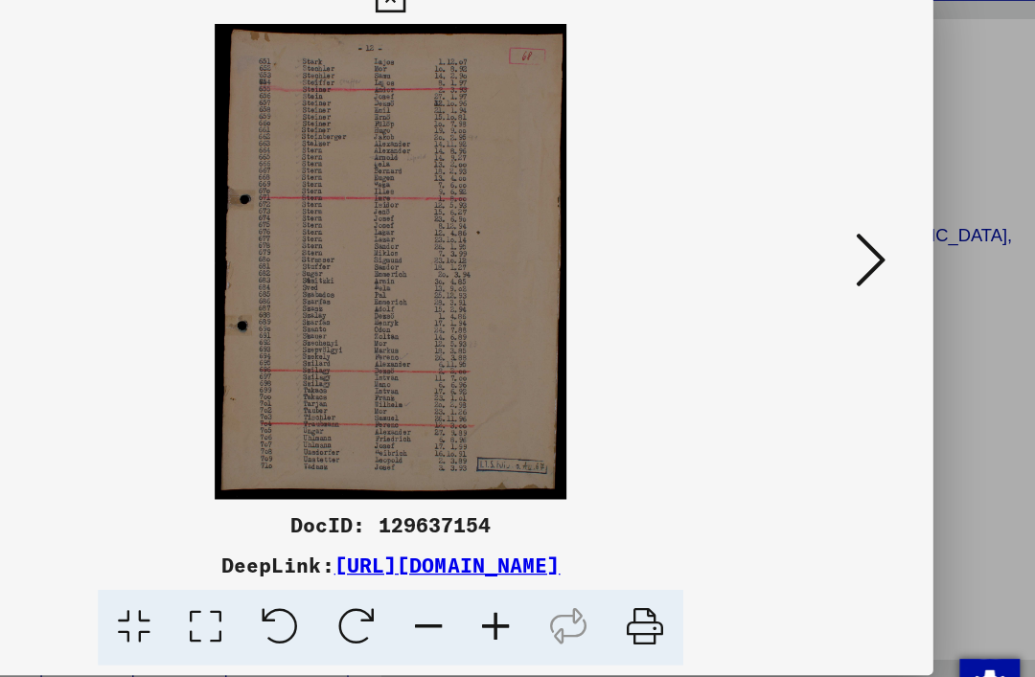
click at [872, 266] on icon at bounding box center [883, 289] width 23 height 46
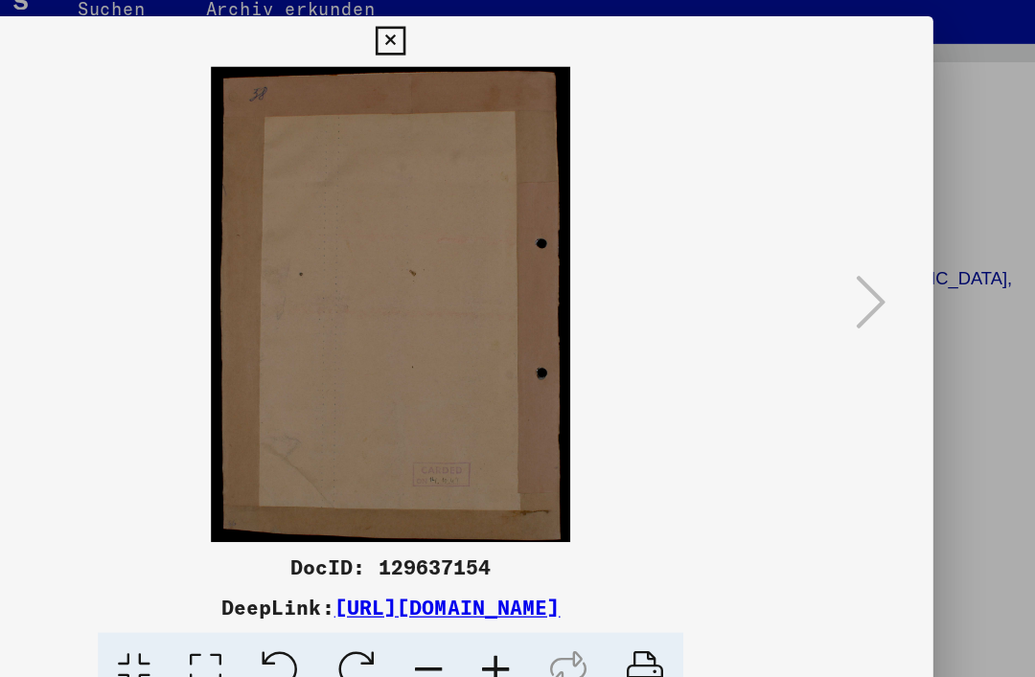
click at [534, 71] on button at bounding box center [517, 90] width 34 height 38
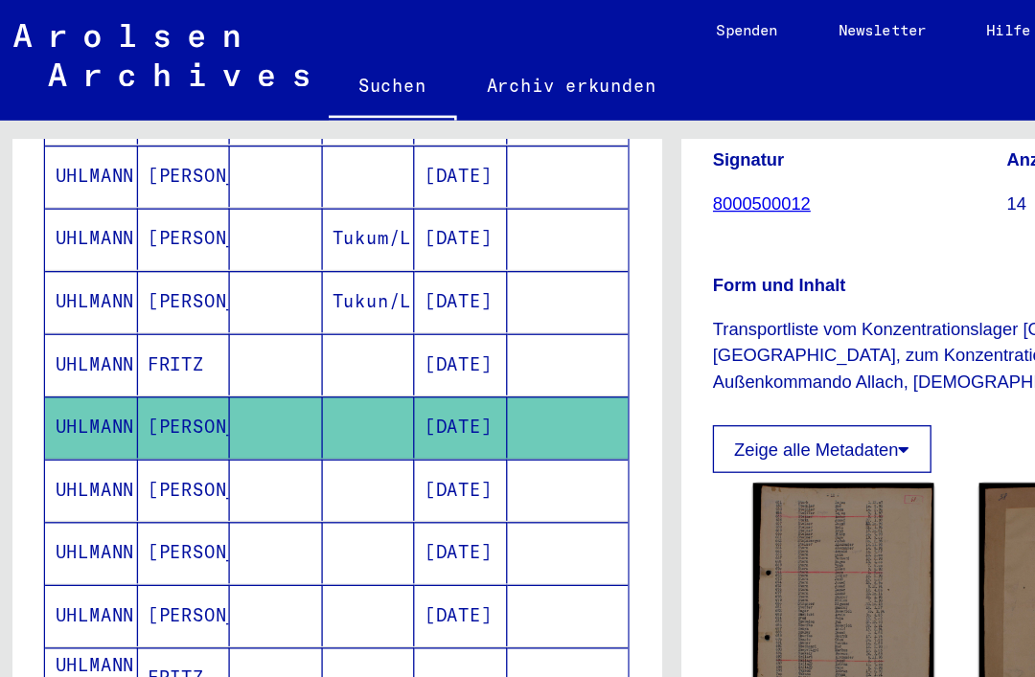
scroll to position [35, 8]
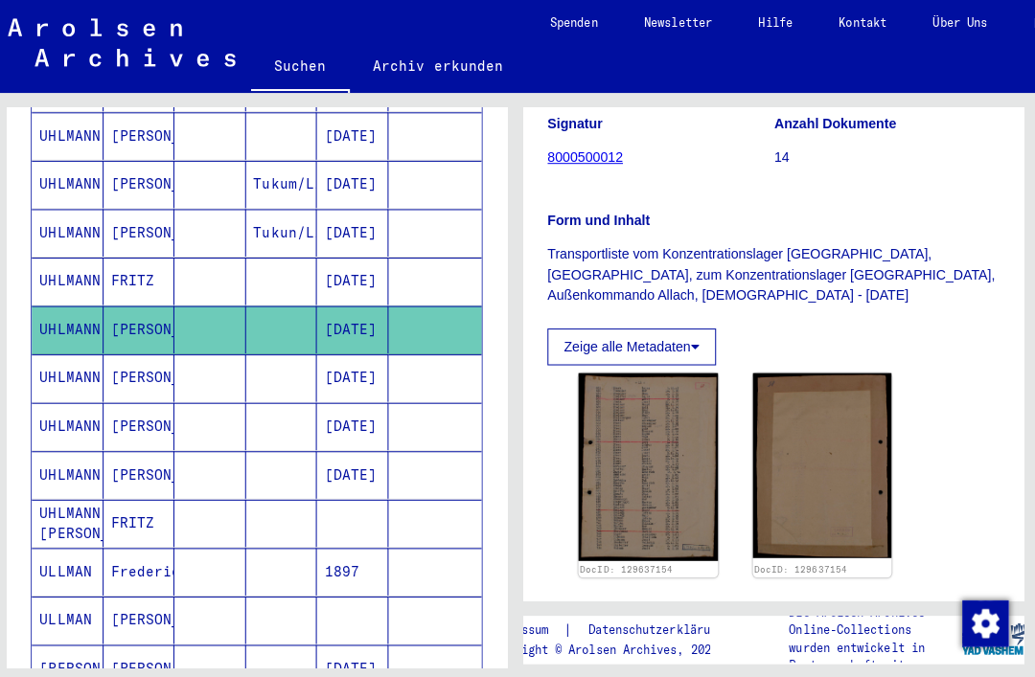
click at [361, 303] on mat-cell "[DATE]" at bounding box center [348, 326] width 71 height 47
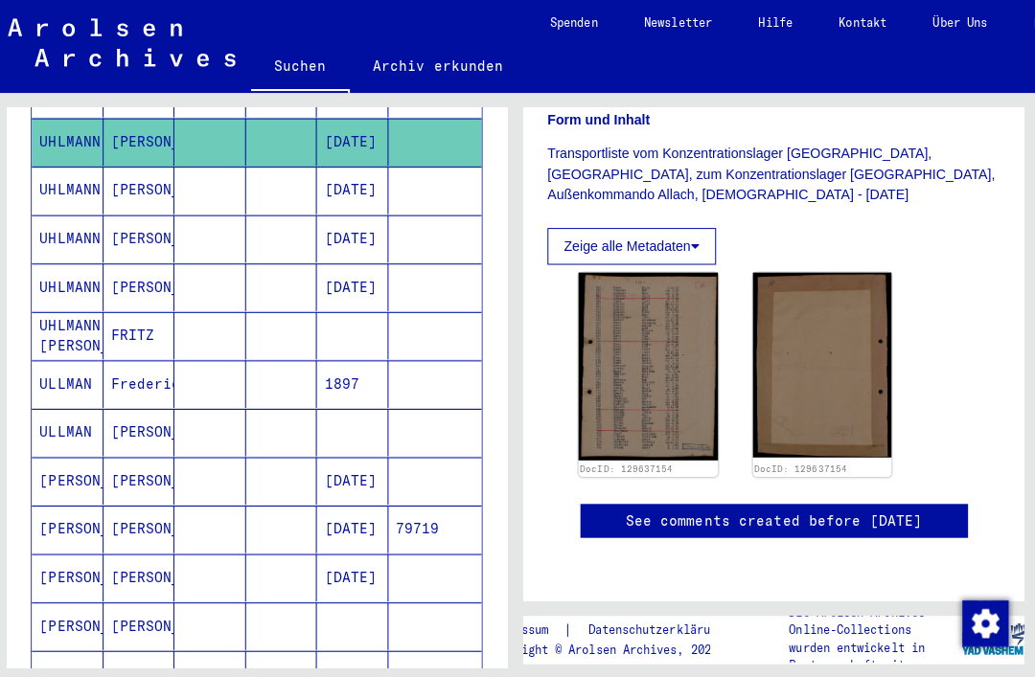
scroll to position [637, 0]
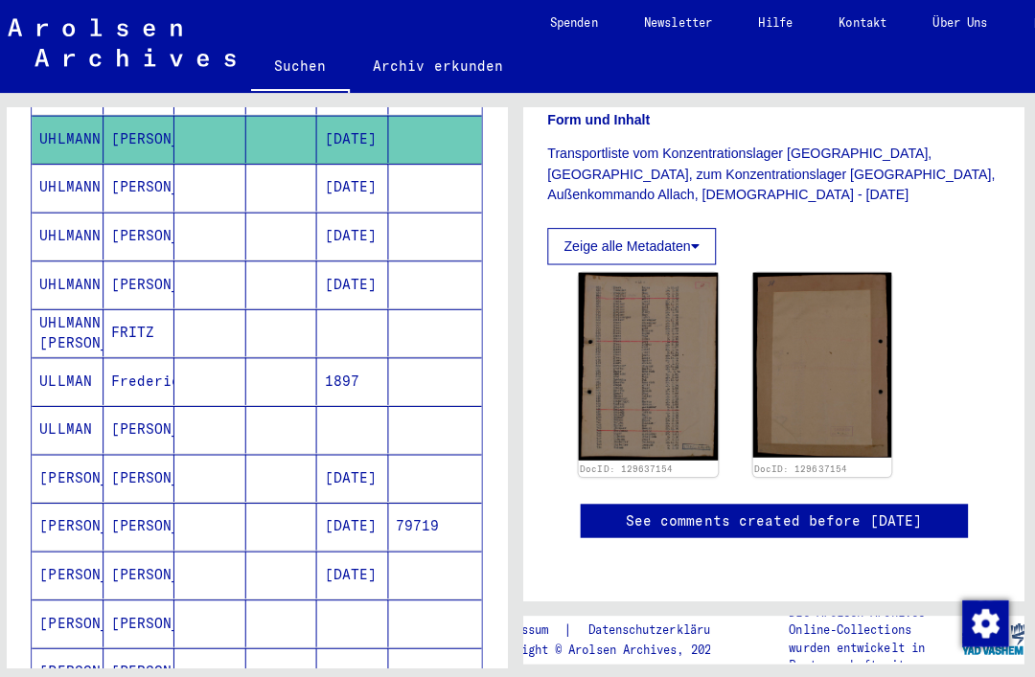
click at [142, 545] on mat-cell "[PERSON_NAME]" at bounding box center [138, 568] width 71 height 47
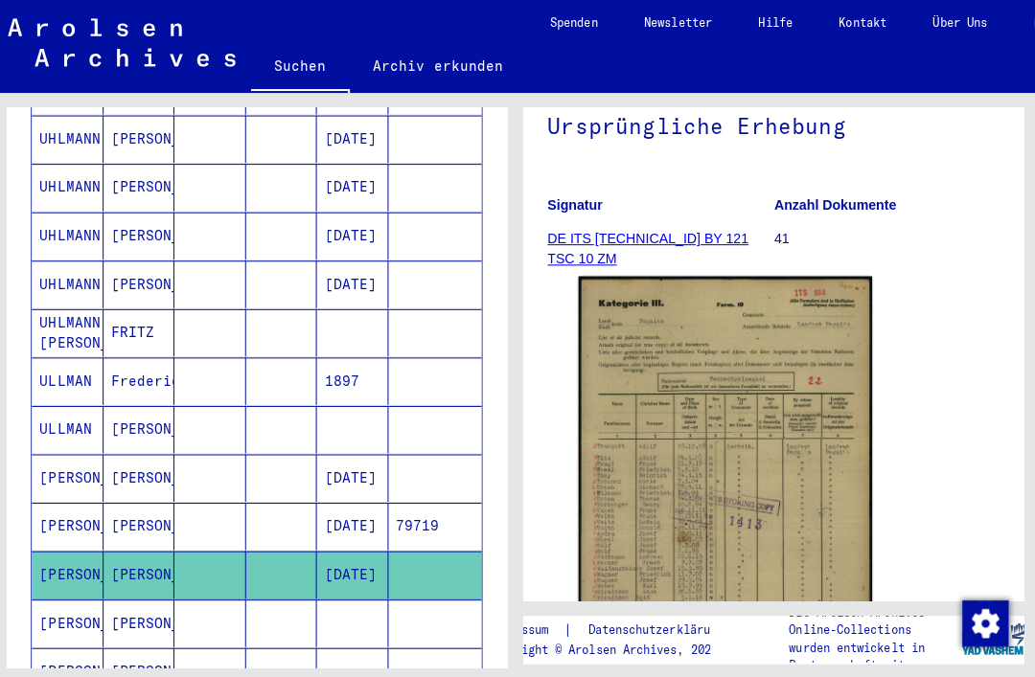
scroll to position [217, 0]
click at [786, 448] on img at bounding box center [717, 478] width 290 height 412
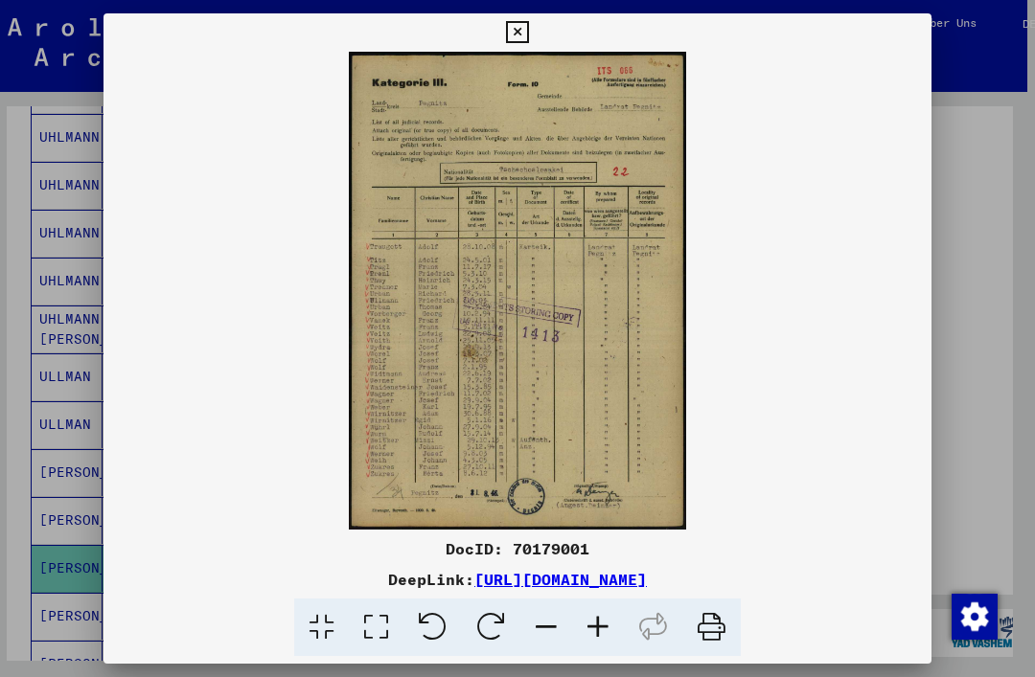
click at [528, 34] on icon at bounding box center [517, 32] width 22 height 23
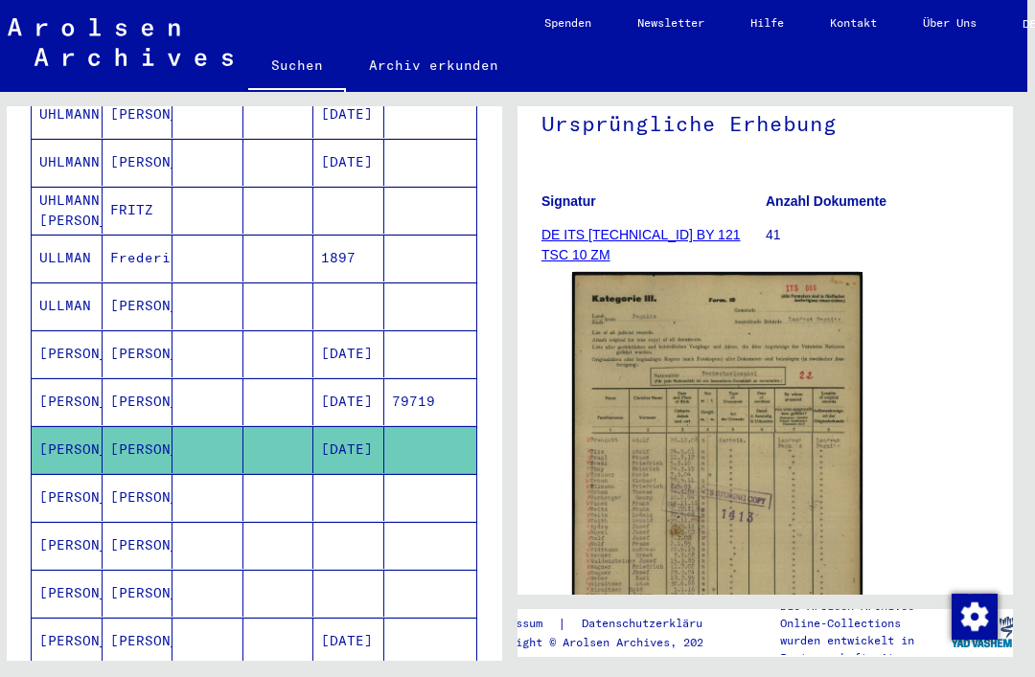
scroll to position [765, 0]
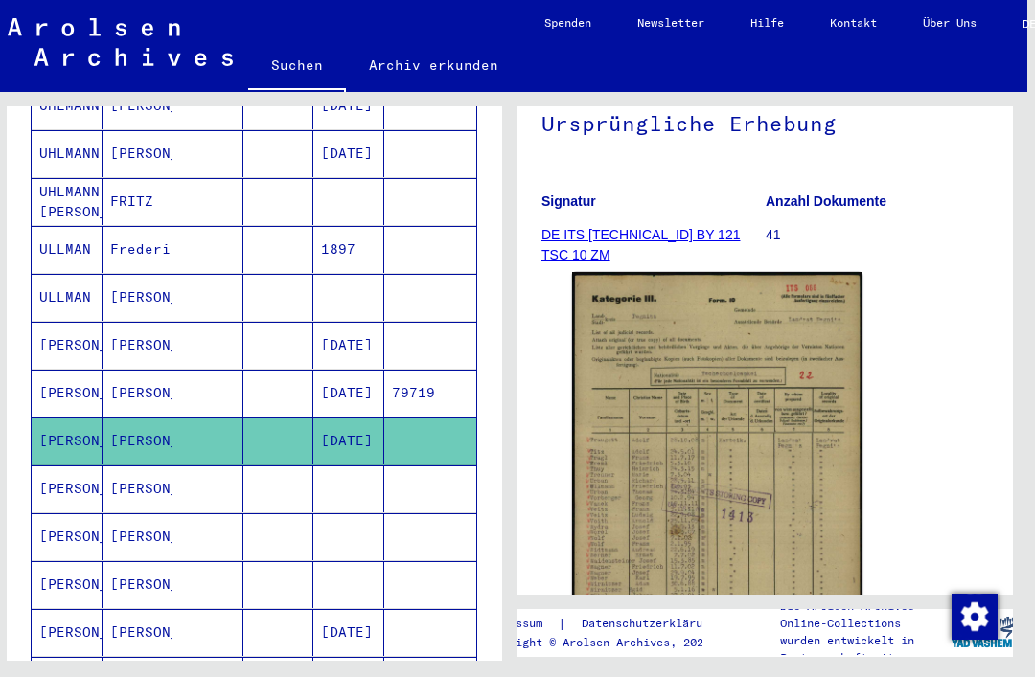
click at [58, 466] on mat-cell "[PERSON_NAME]" at bounding box center [67, 489] width 71 height 47
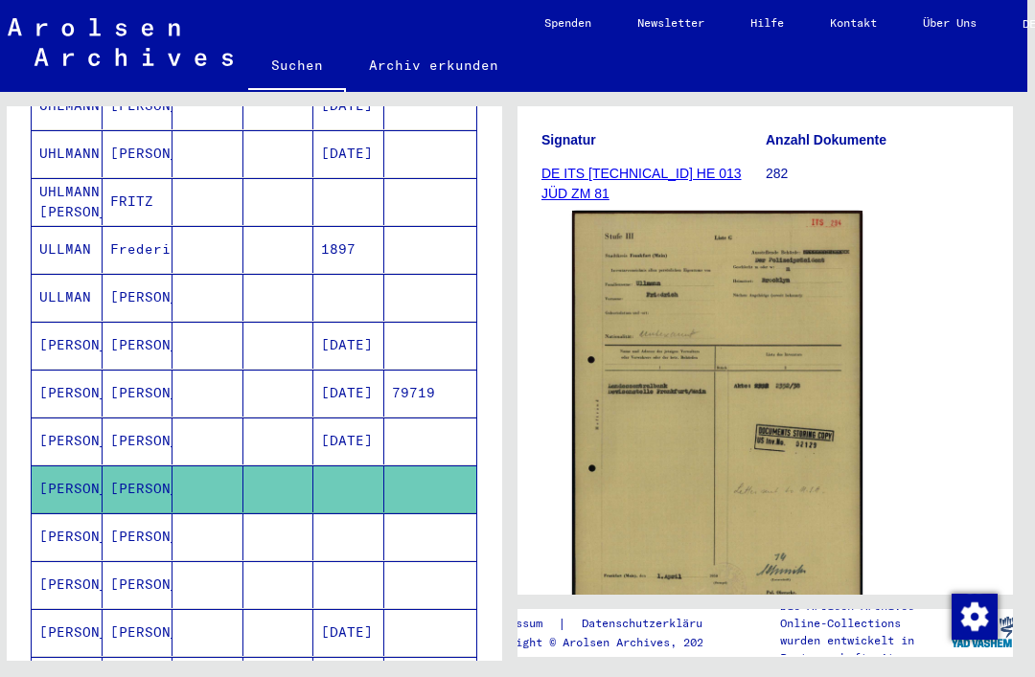
scroll to position [343, 0]
click at [792, 296] on img at bounding box center [717, 413] width 290 height 406
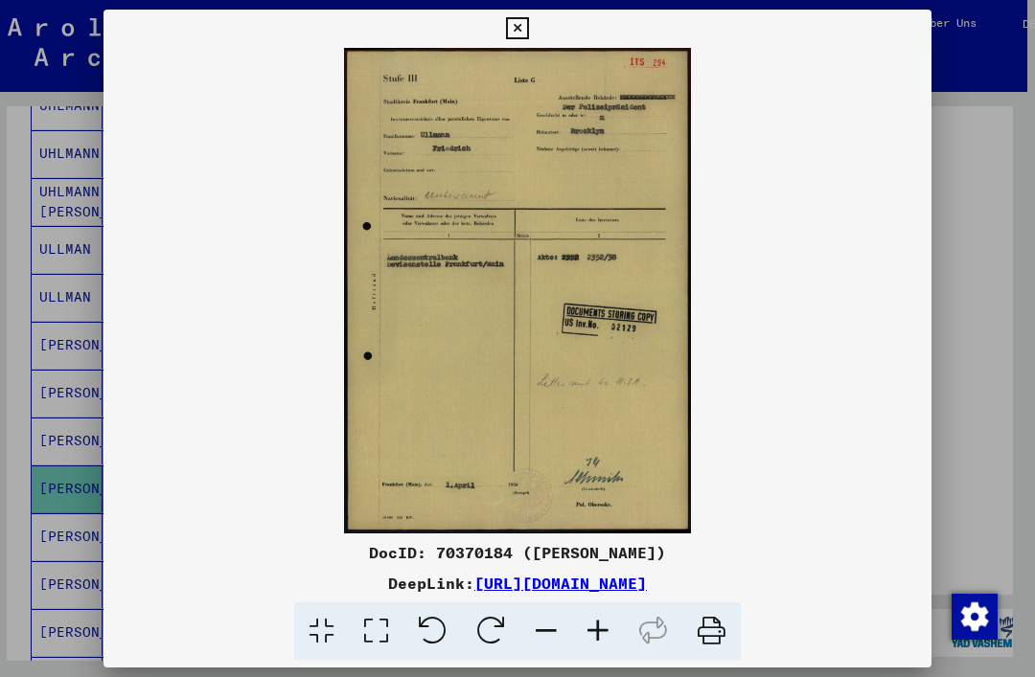
click at [528, 36] on icon at bounding box center [517, 28] width 22 height 23
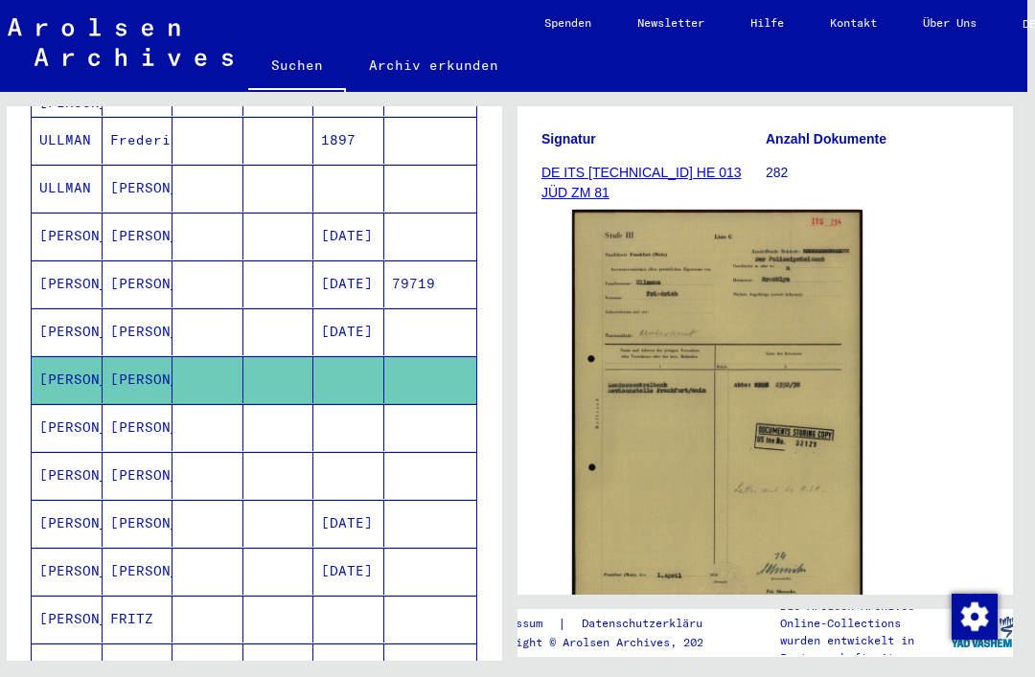
scroll to position [879, 0]
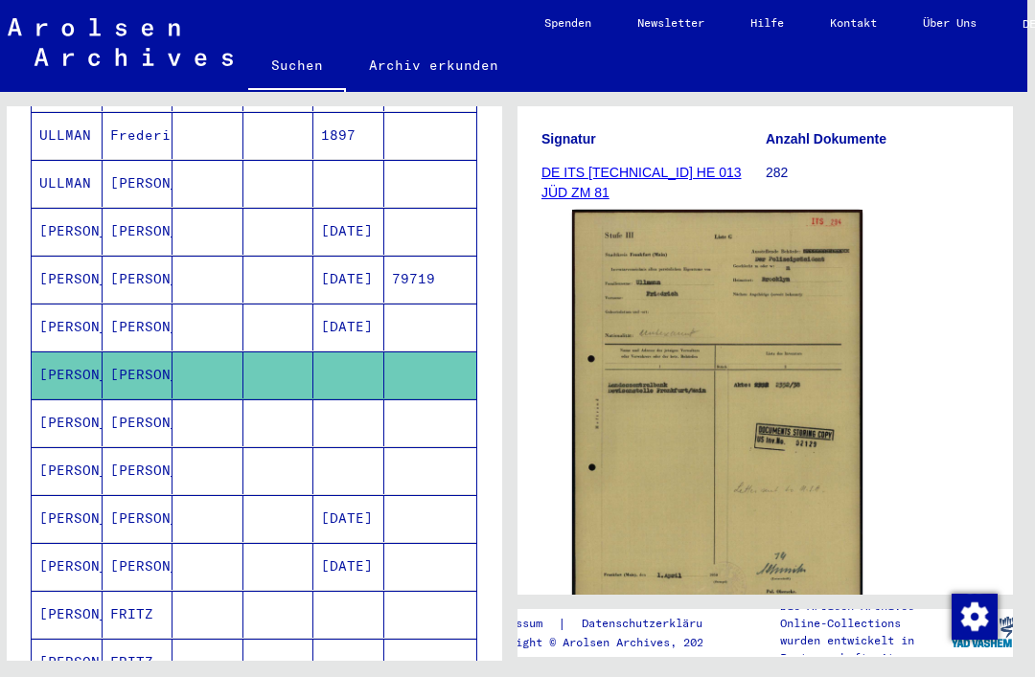
click at [138, 447] on mat-cell "[PERSON_NAME]" at bounding box center [138, 470] width 71 height 47
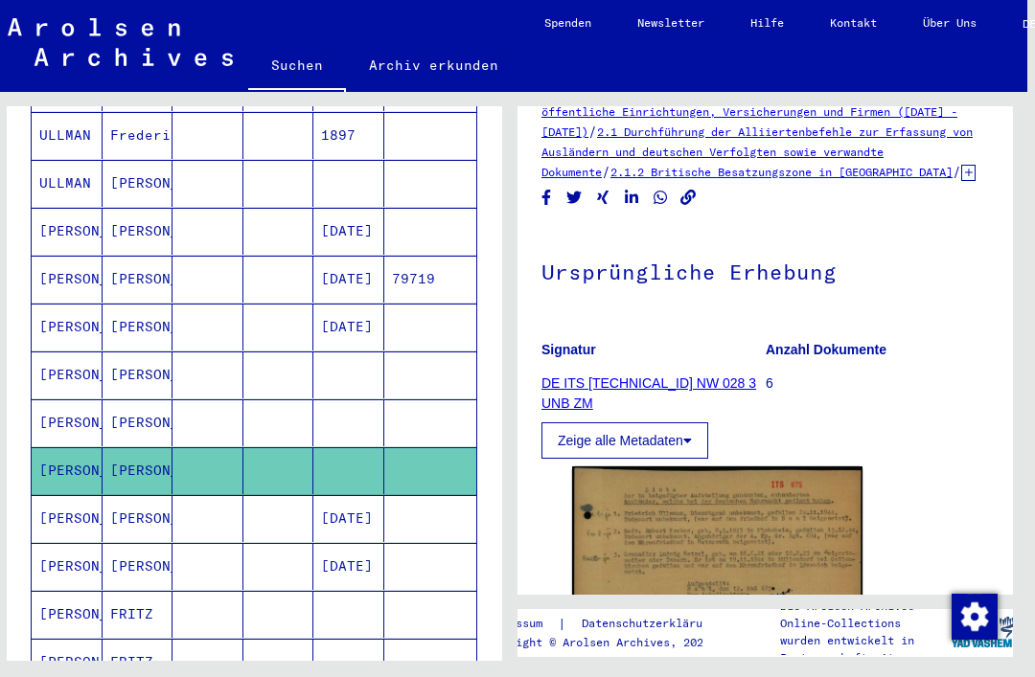
scroll to position [58, 0]
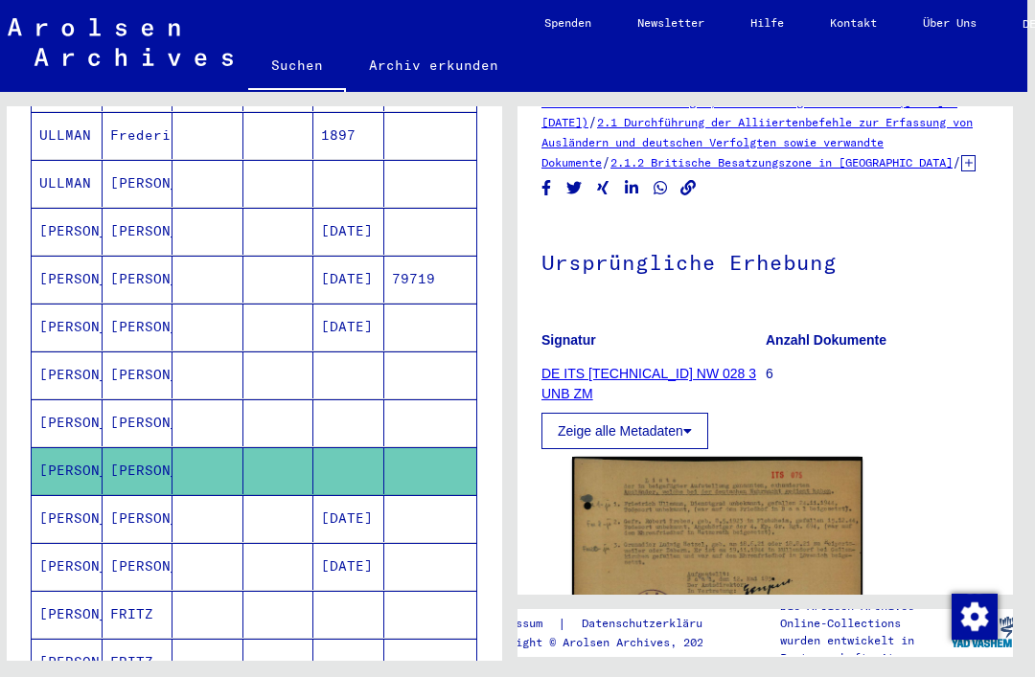
click at [781, 515] on img at bounding box center [717, 564] width 290 height 214
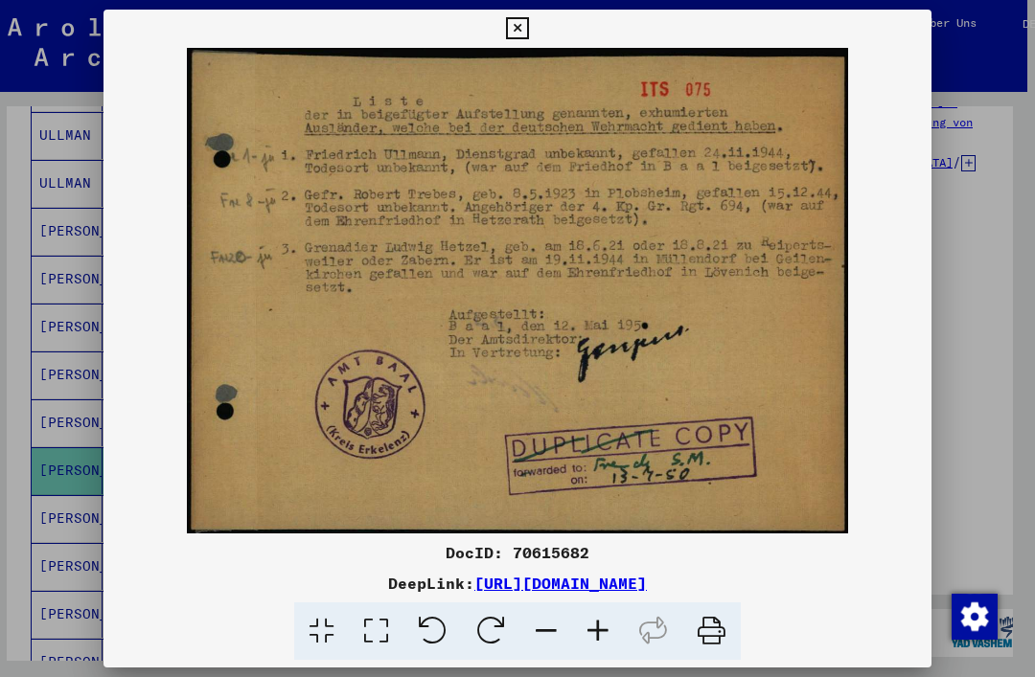
click at [528, 34] on icon at bounding box center [517, 28] width 22 height 23
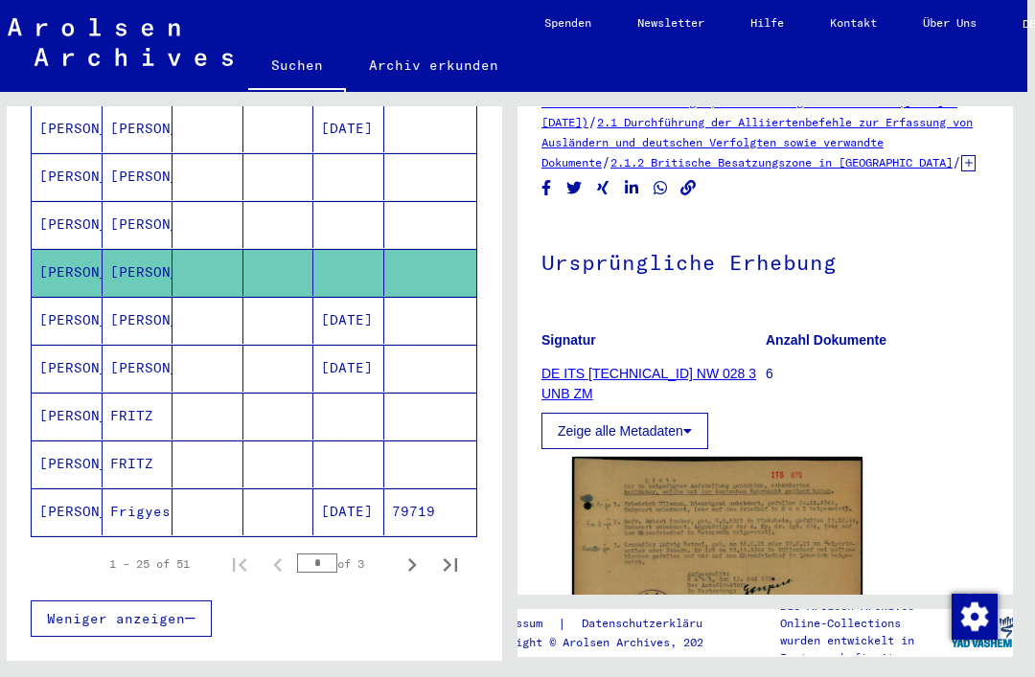
scroll to position [1078, 0]
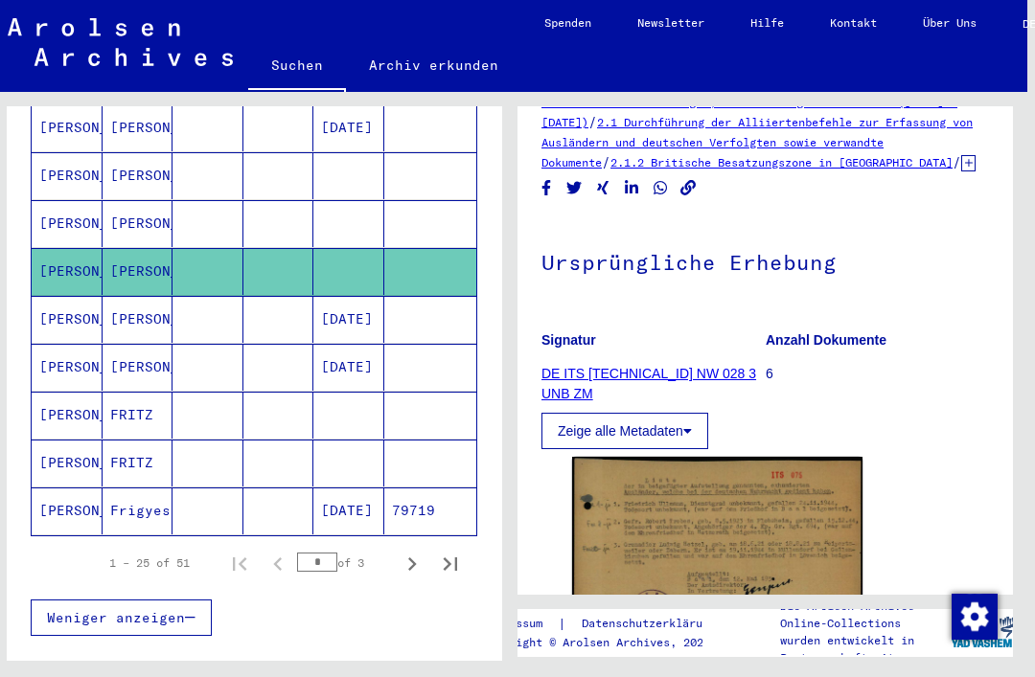
click at [405, 551] on icon "Next page" at bounding box center [412, 564] width 27 height 27
type input "*"
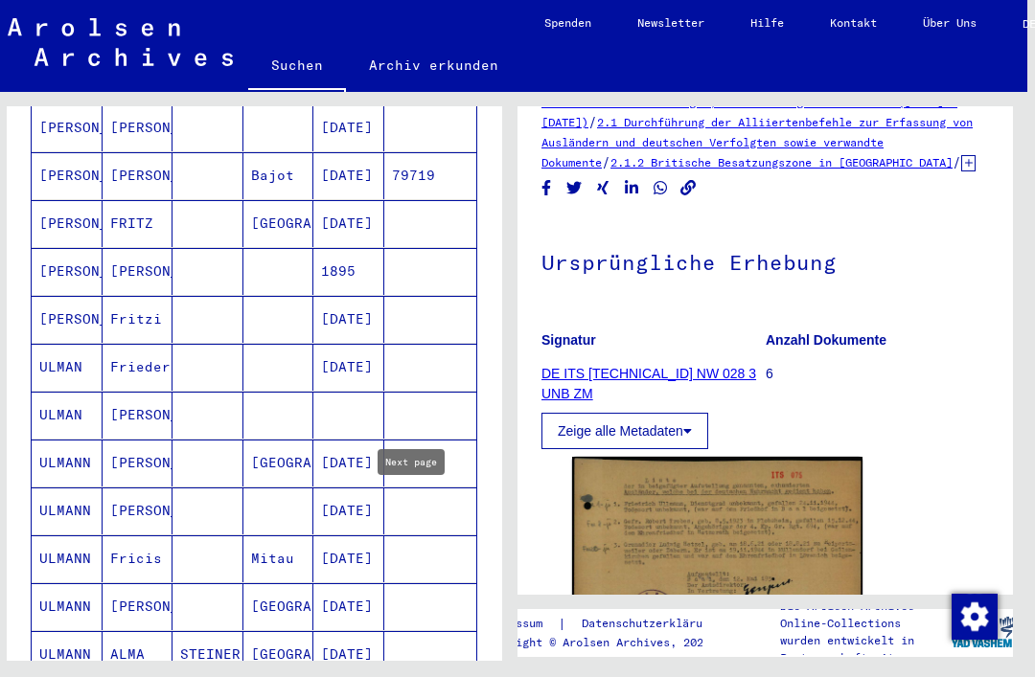
scroll to position [367, 0]
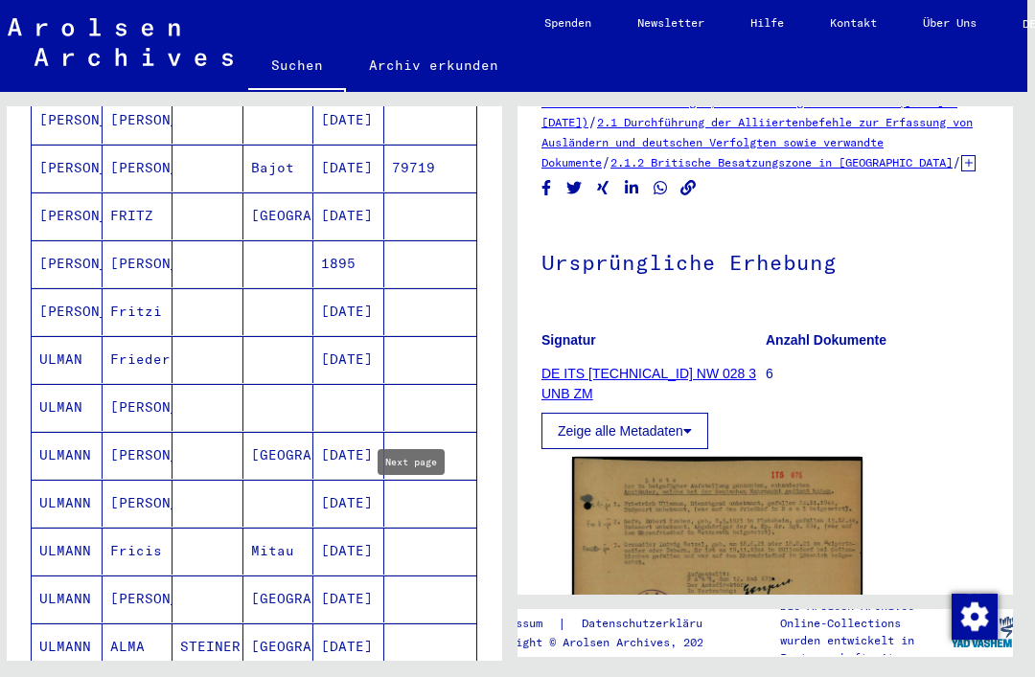
click at [133, 576] on mat-cell "[PERSON_NAME]" at bounding box center [138, 599] width 71 height 47
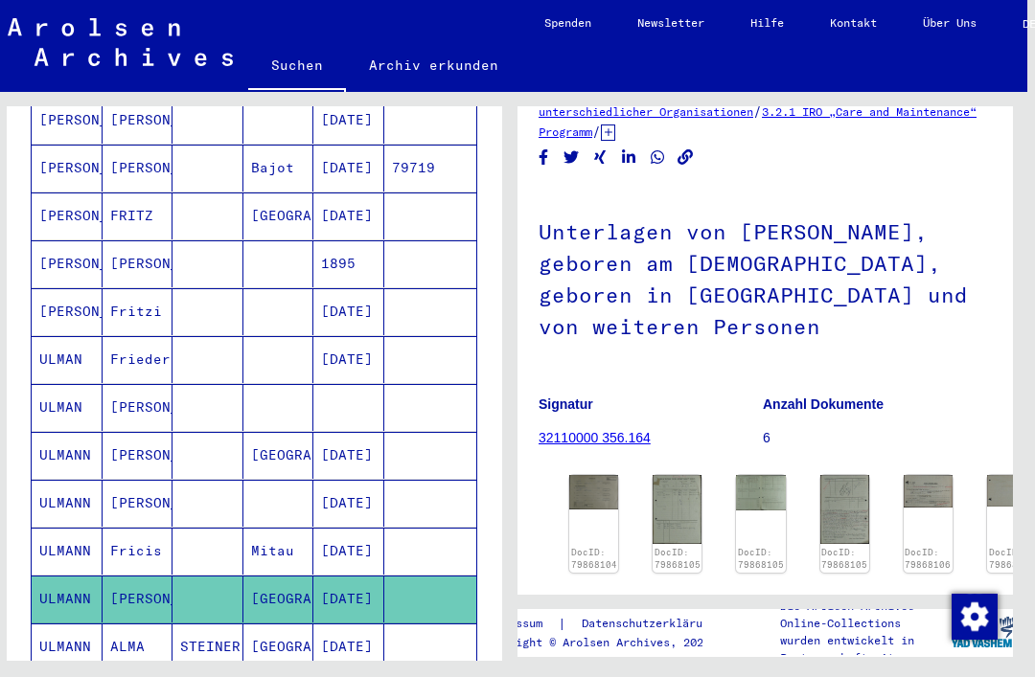
scroll to position [80, 3]
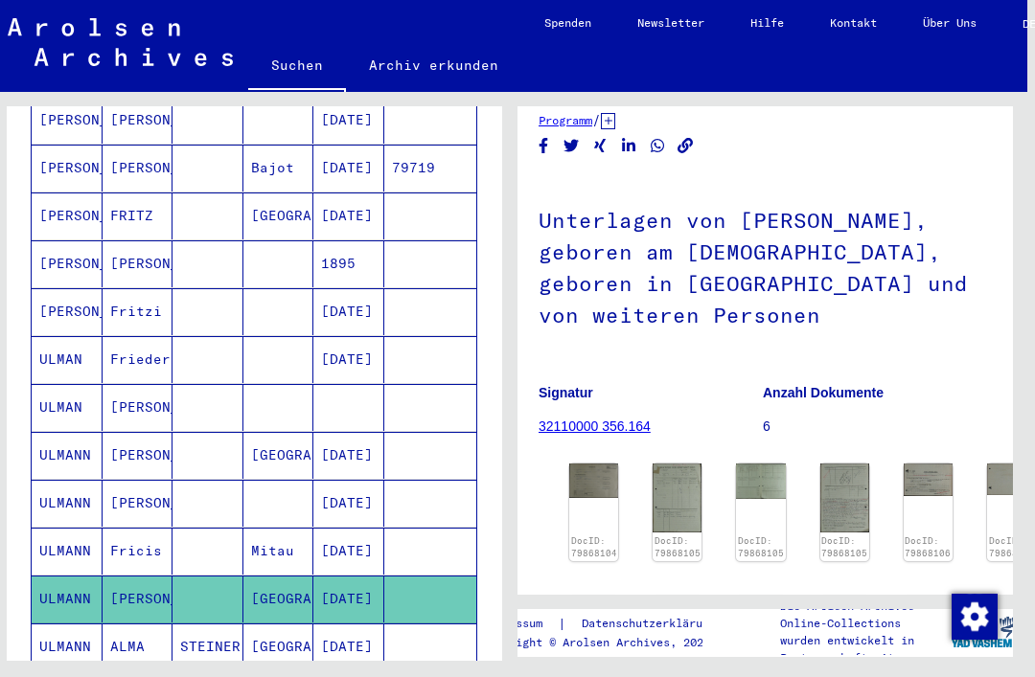
click at [589, 479] on div "DocID: 79868104" at bounding box center [593, 513] width 49 height 98
click at [599, 464] on img at bounding box center [593, 481] width 49 height 34
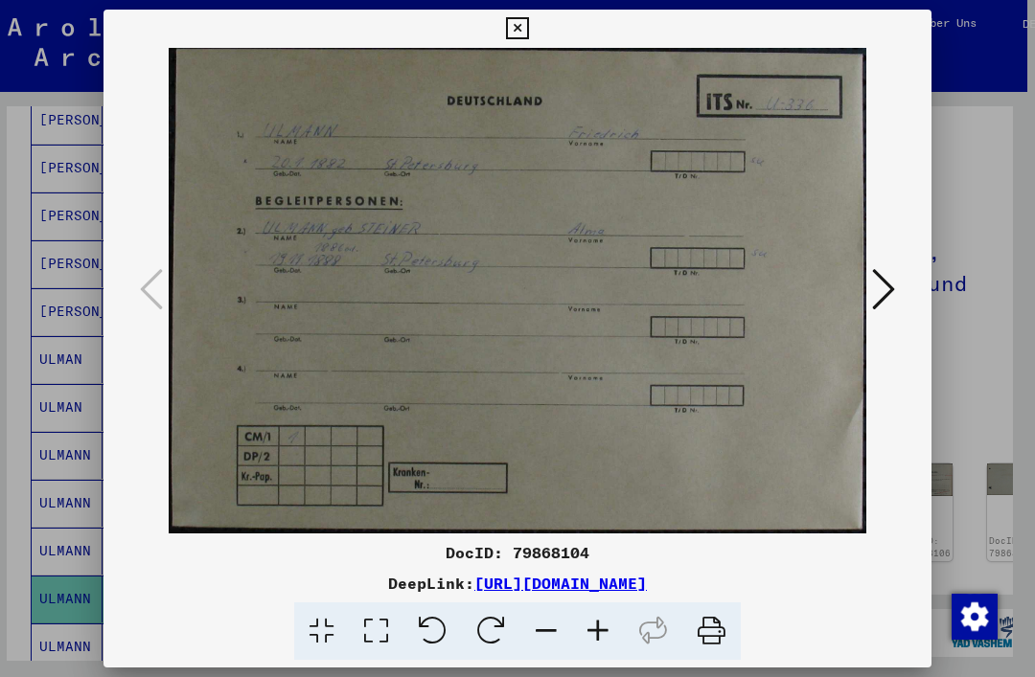
click at [889, 294] on icon at bounding box center [883, 289] width 23 height 46
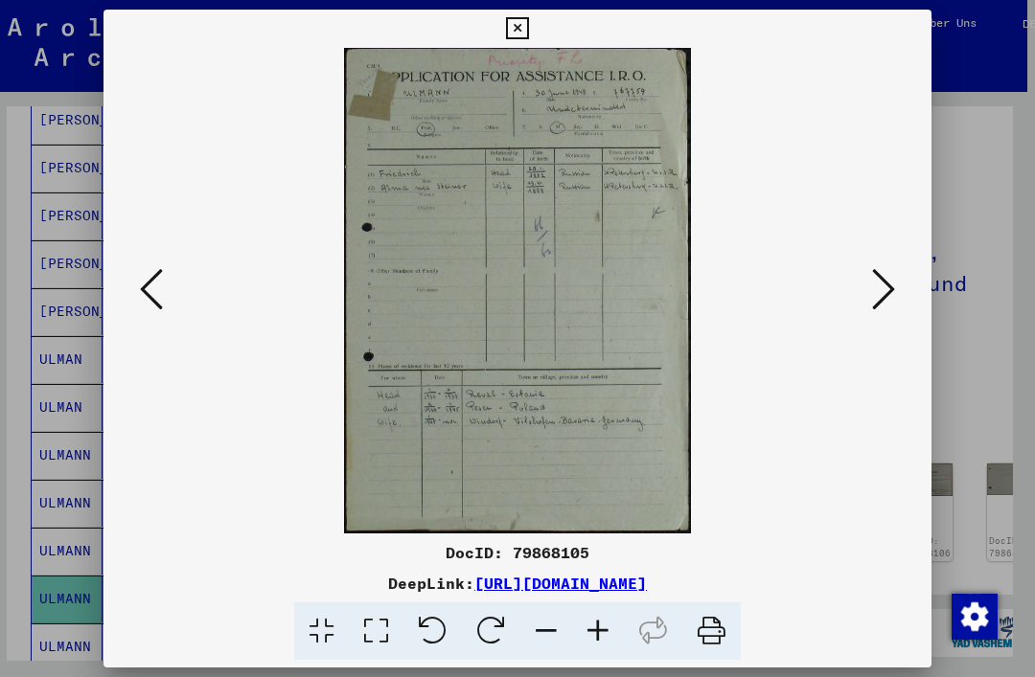
click at [528, 30] on icon at bounding box center [517, 28] width 22 height 23
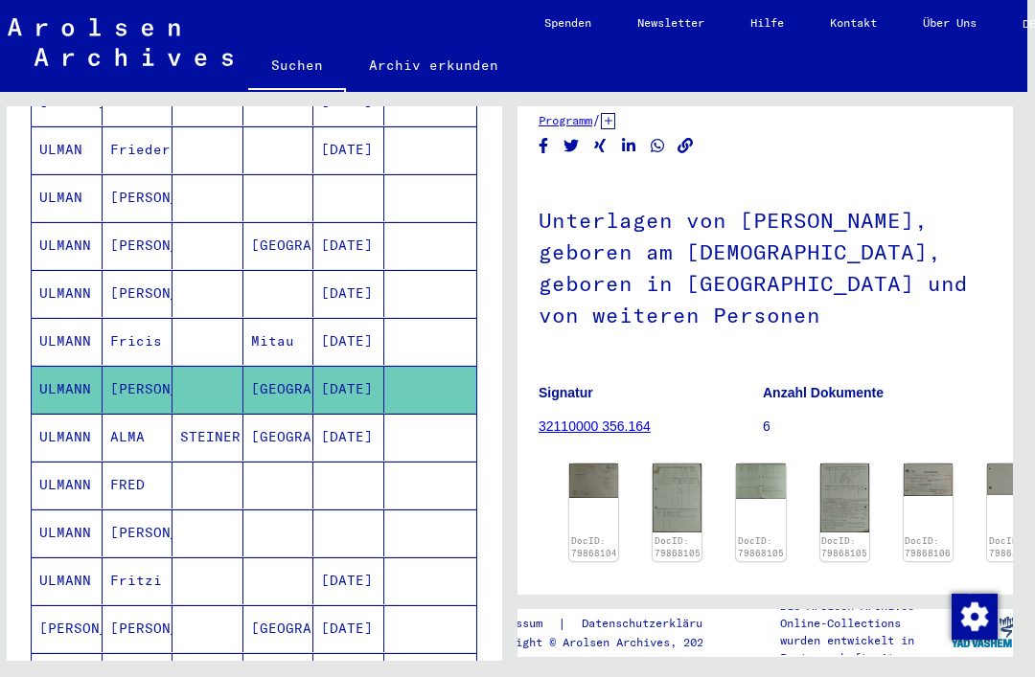
scroll to position [602, 0]
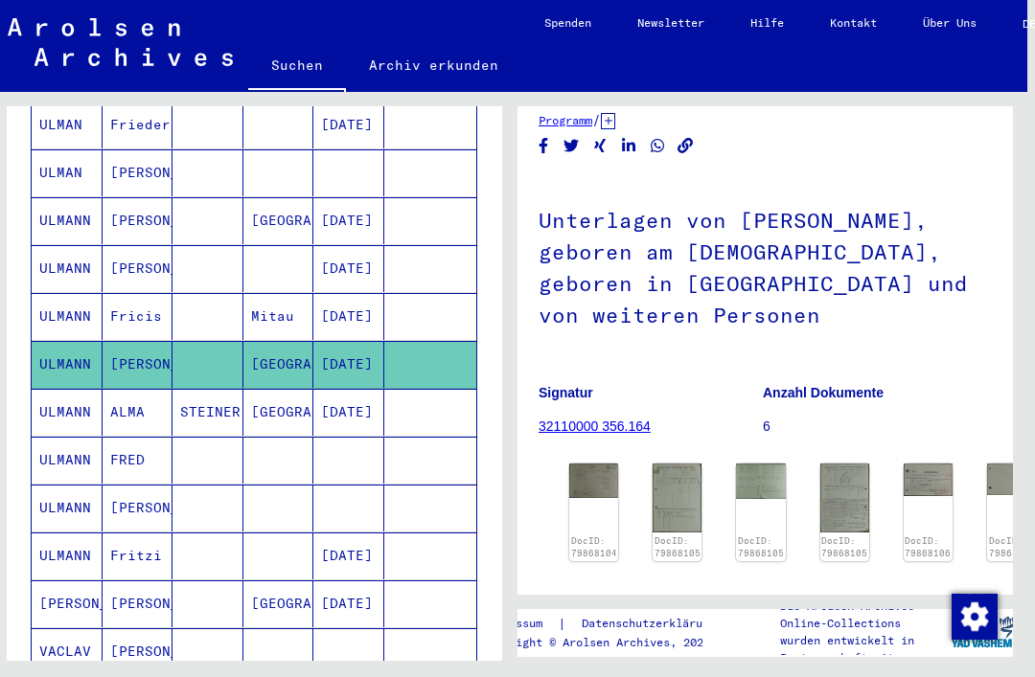
click at [138, 581] on mat-cell "[PERSON_NAME]" at bounding box center [138, 604] width 71 height 47
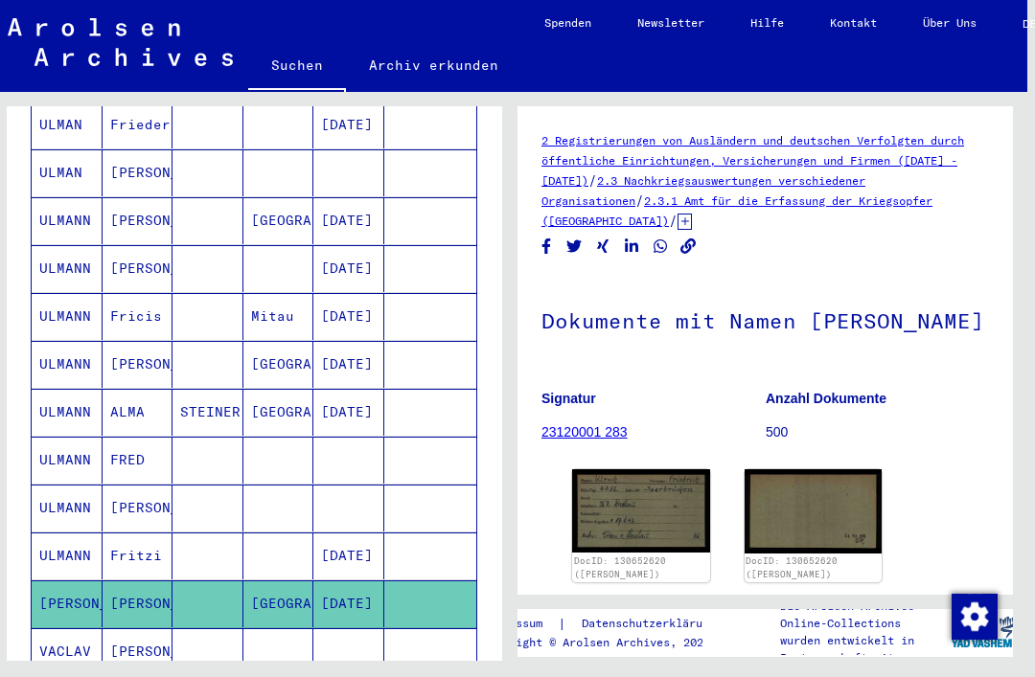
click at [658, 515] on img at bounding box center [641, 510] width 138 height 83
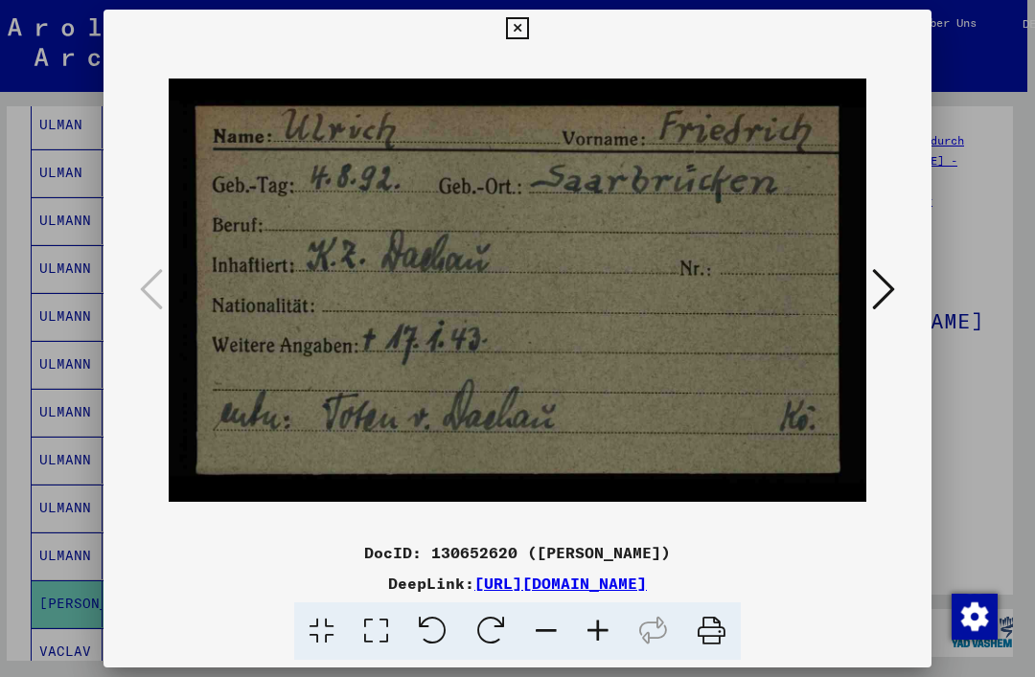
click at [881, 298] on icon at bounding box center [883, 289] width 23 height 46
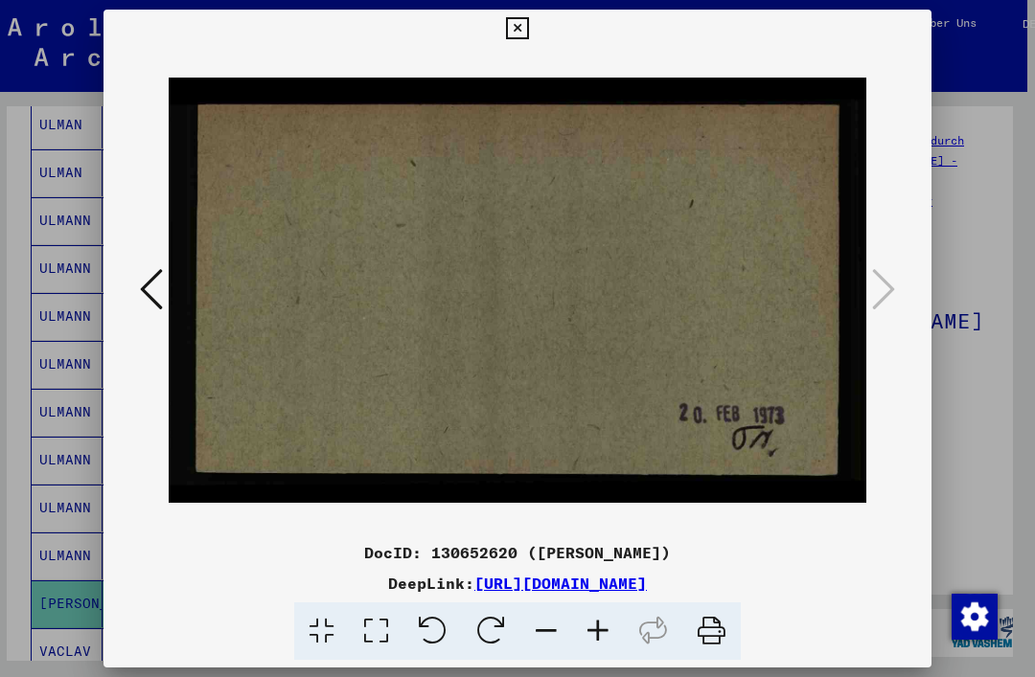
click at [534, 42] on button at bounding box center [517, 29] width 34 height 38
